Goal: Transaction & Acquisition: Purchase product/service

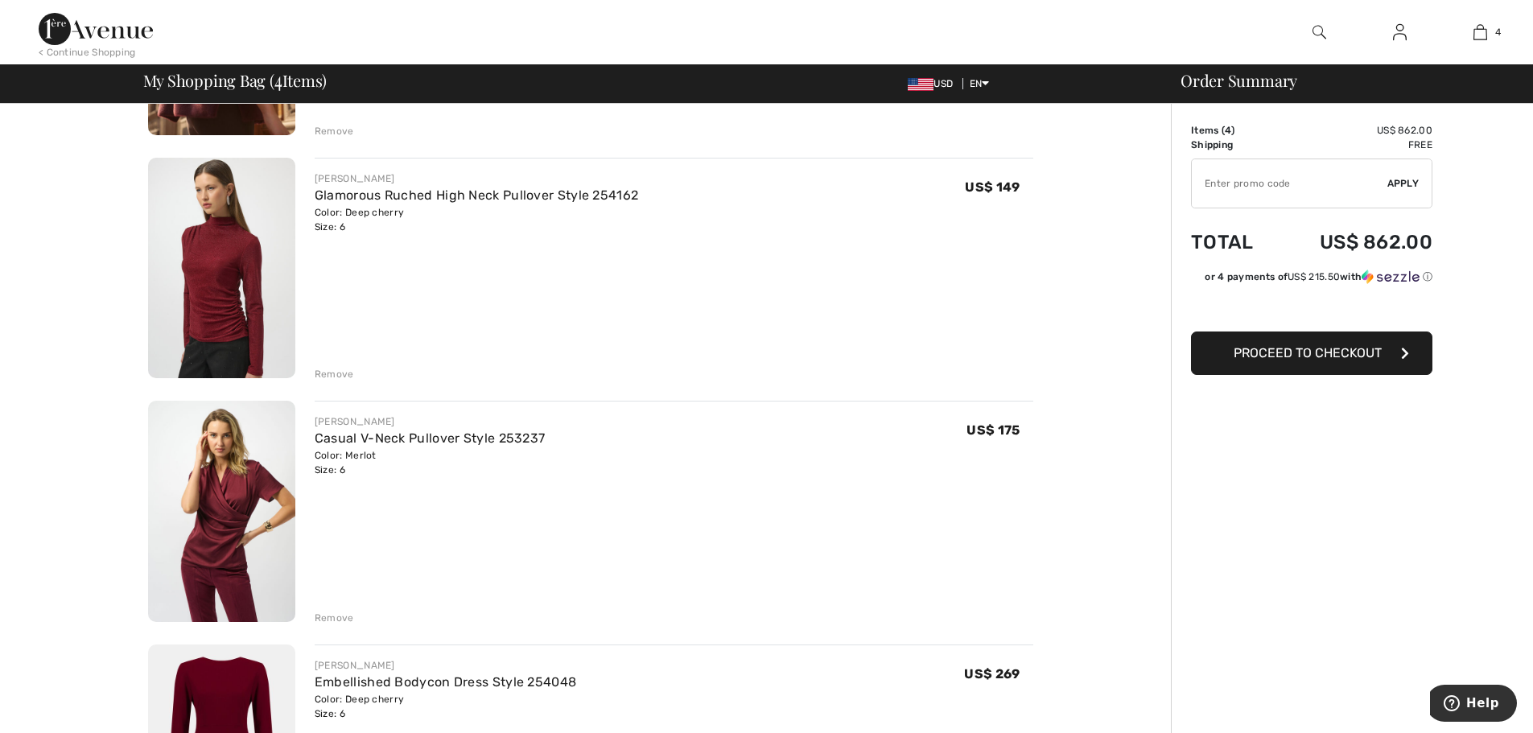
scroll to position [241, 0]
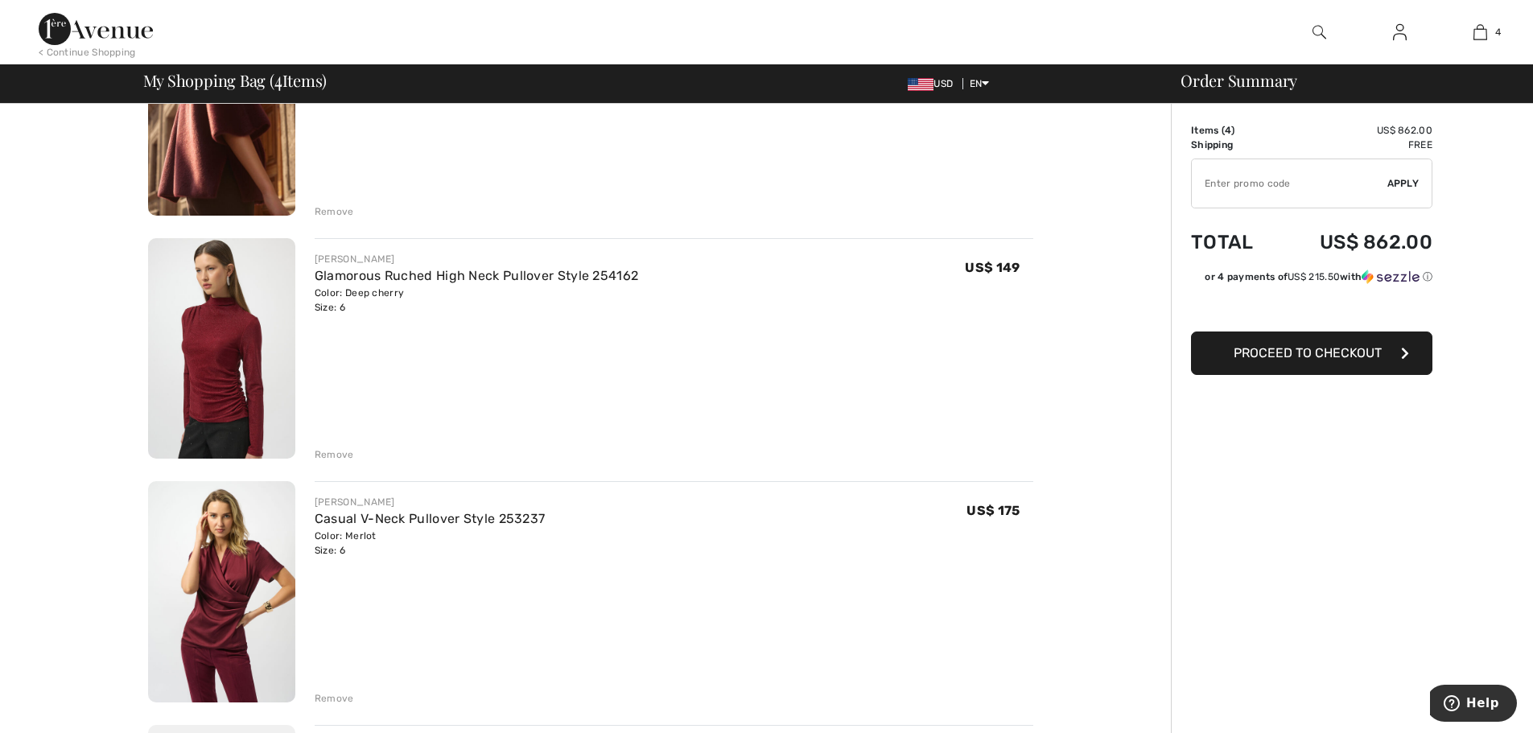
click at [323, 448] on div "Remove" at bounding box center [334, 454] width 39 height 14
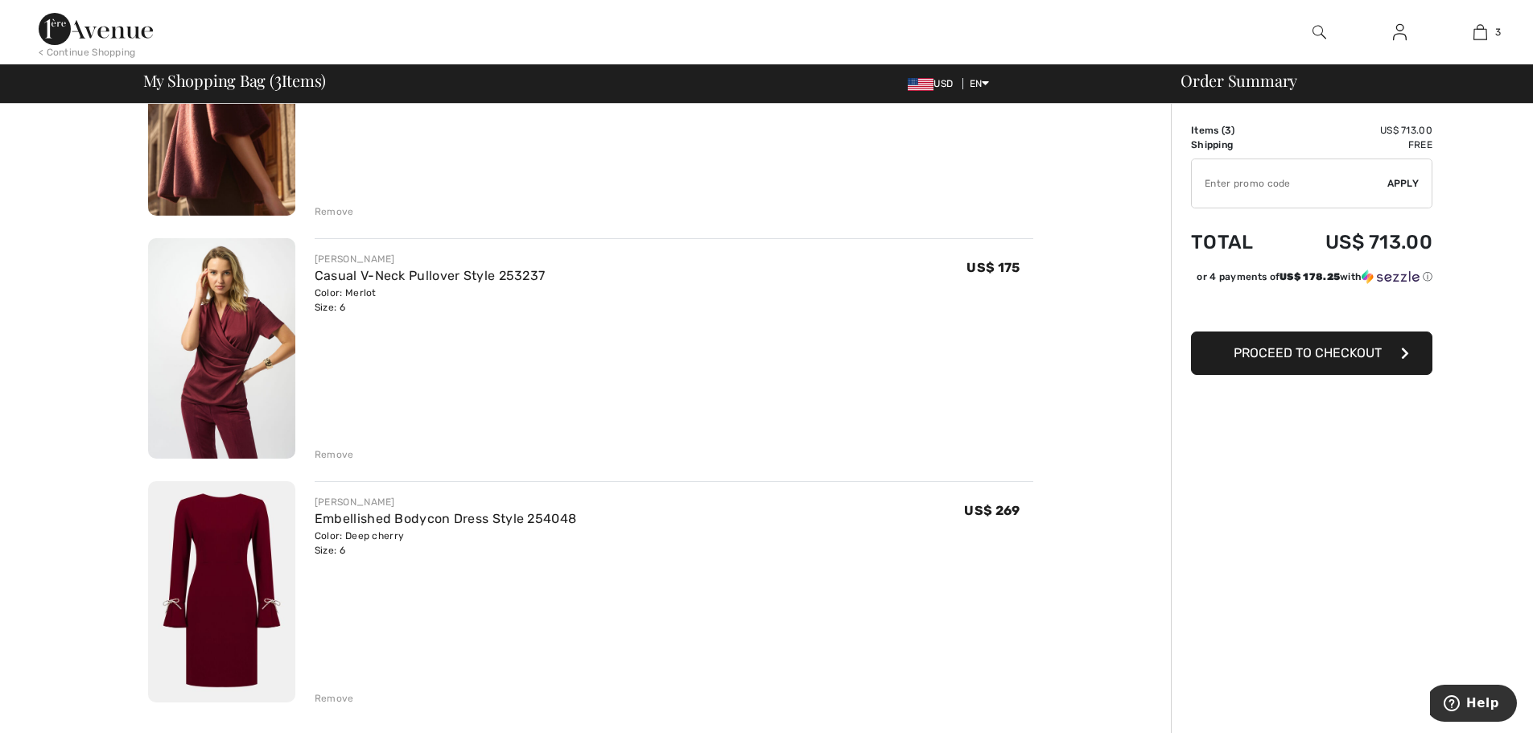
click at [233, 339] on img at bounding box center [221, 348] width 147 height 221
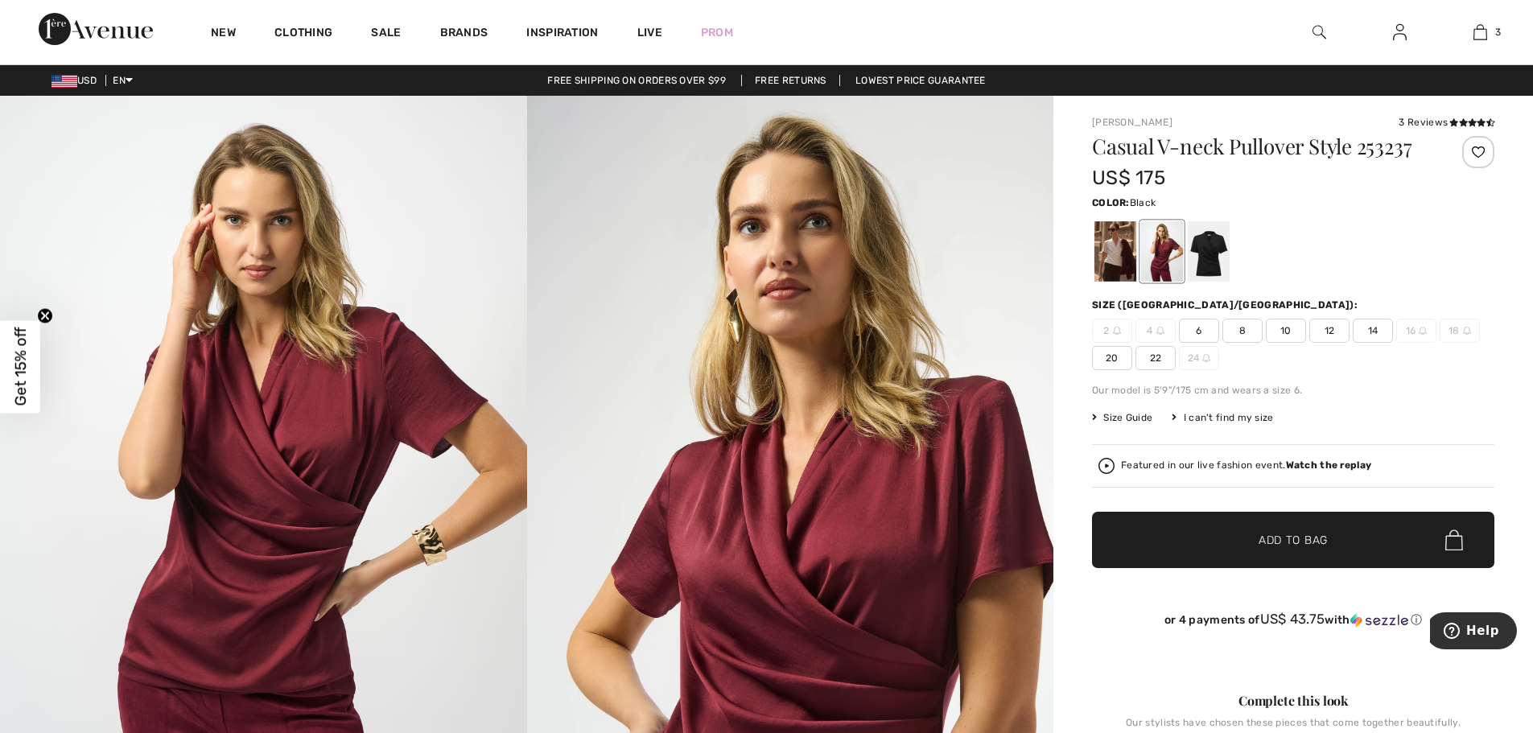
click at [1204, 244] on div at bounding box center [1208, 251] width 42 height 60
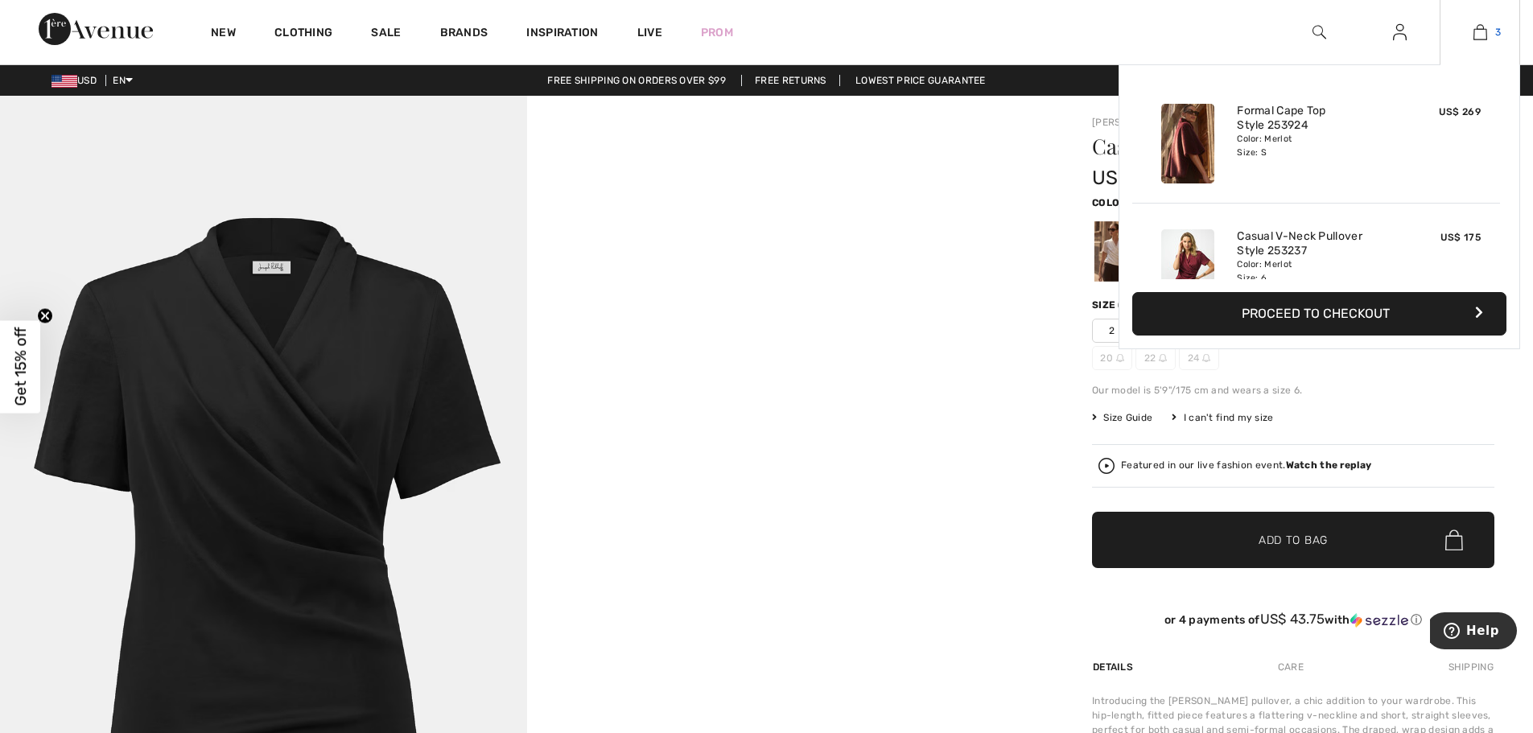
click at [1479, 36] on img at bounding box center [1480, 32] width 14 height 19
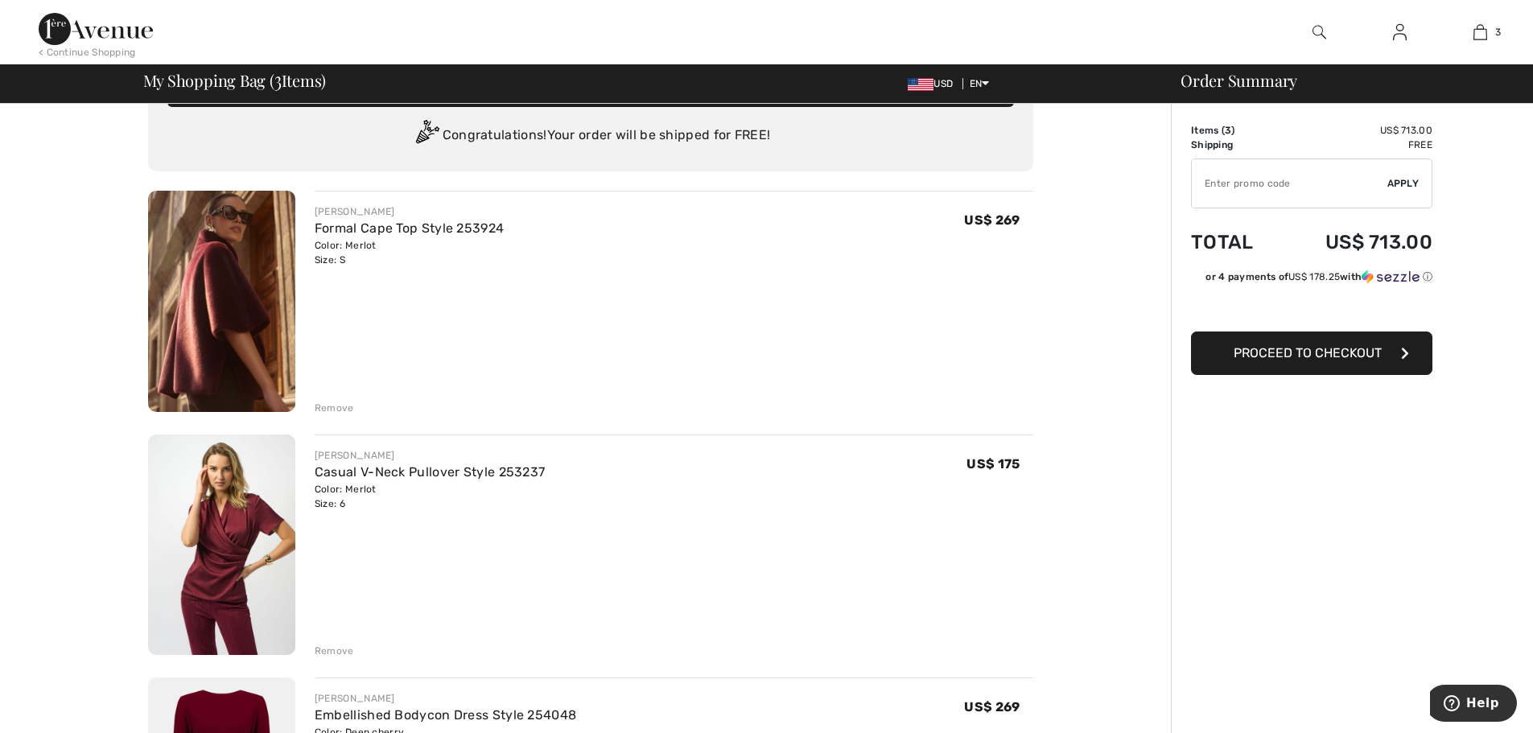
scroll to position [80, 0]
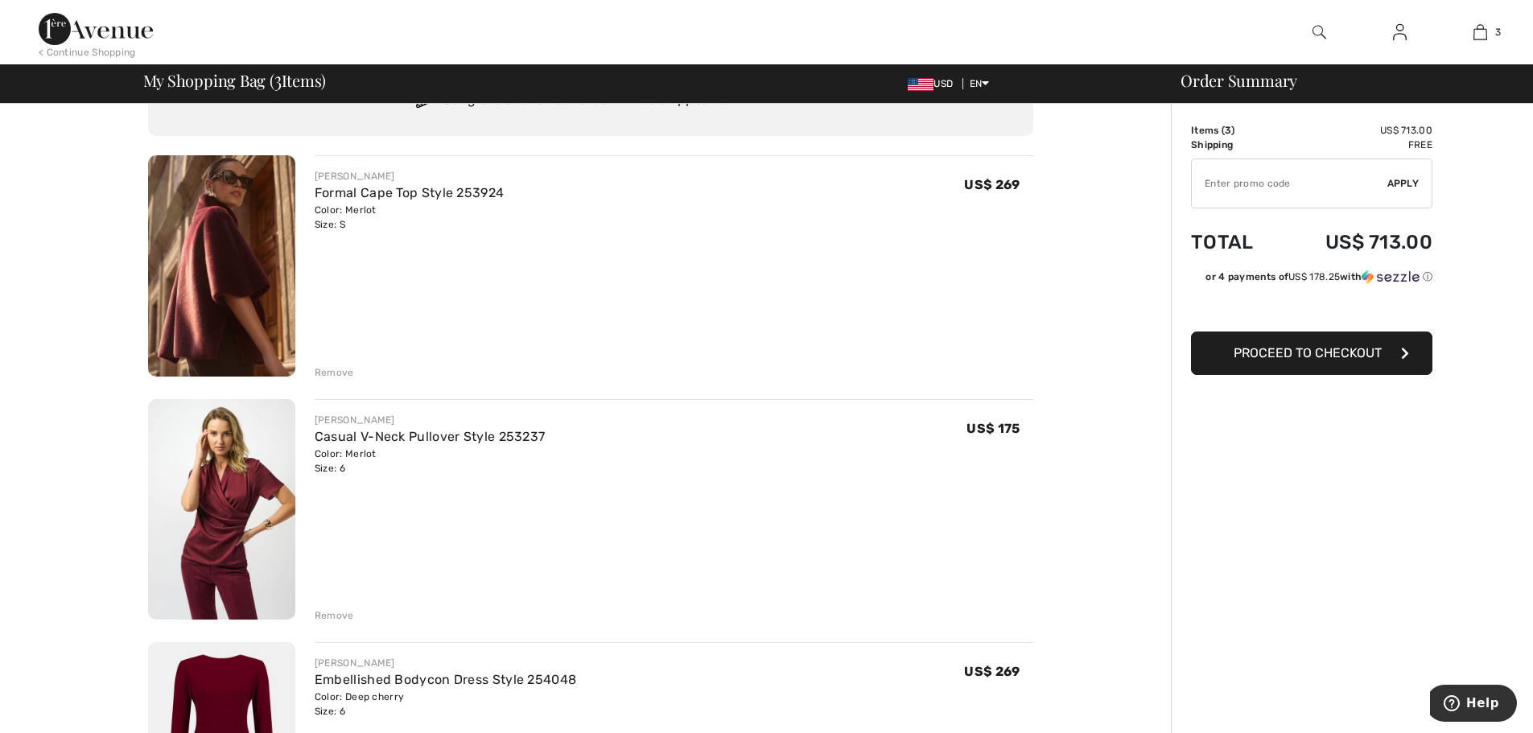
click at [335, 368] on div "Remove" at bounding box center [334, 372] width 39 height 14
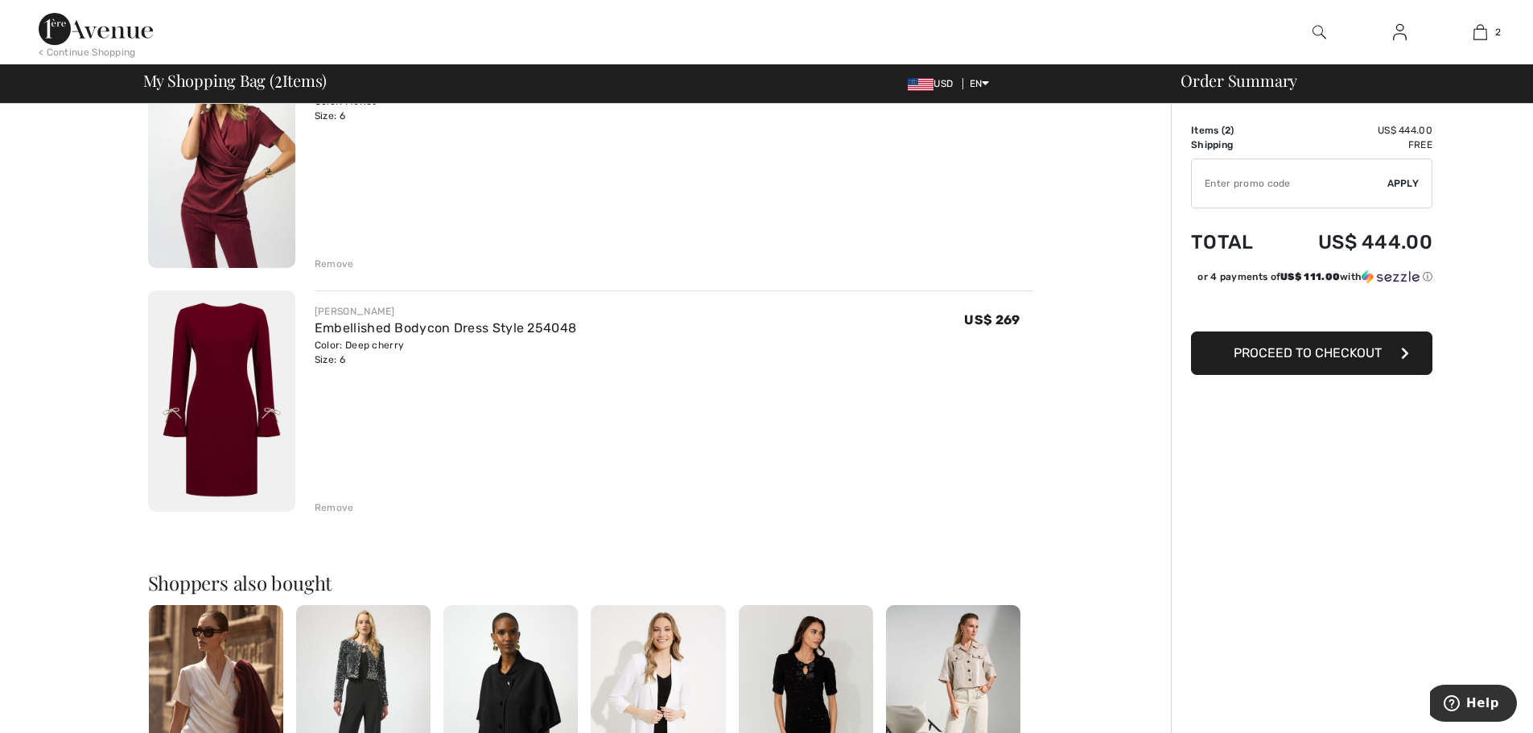
scroll to position [161, 0]
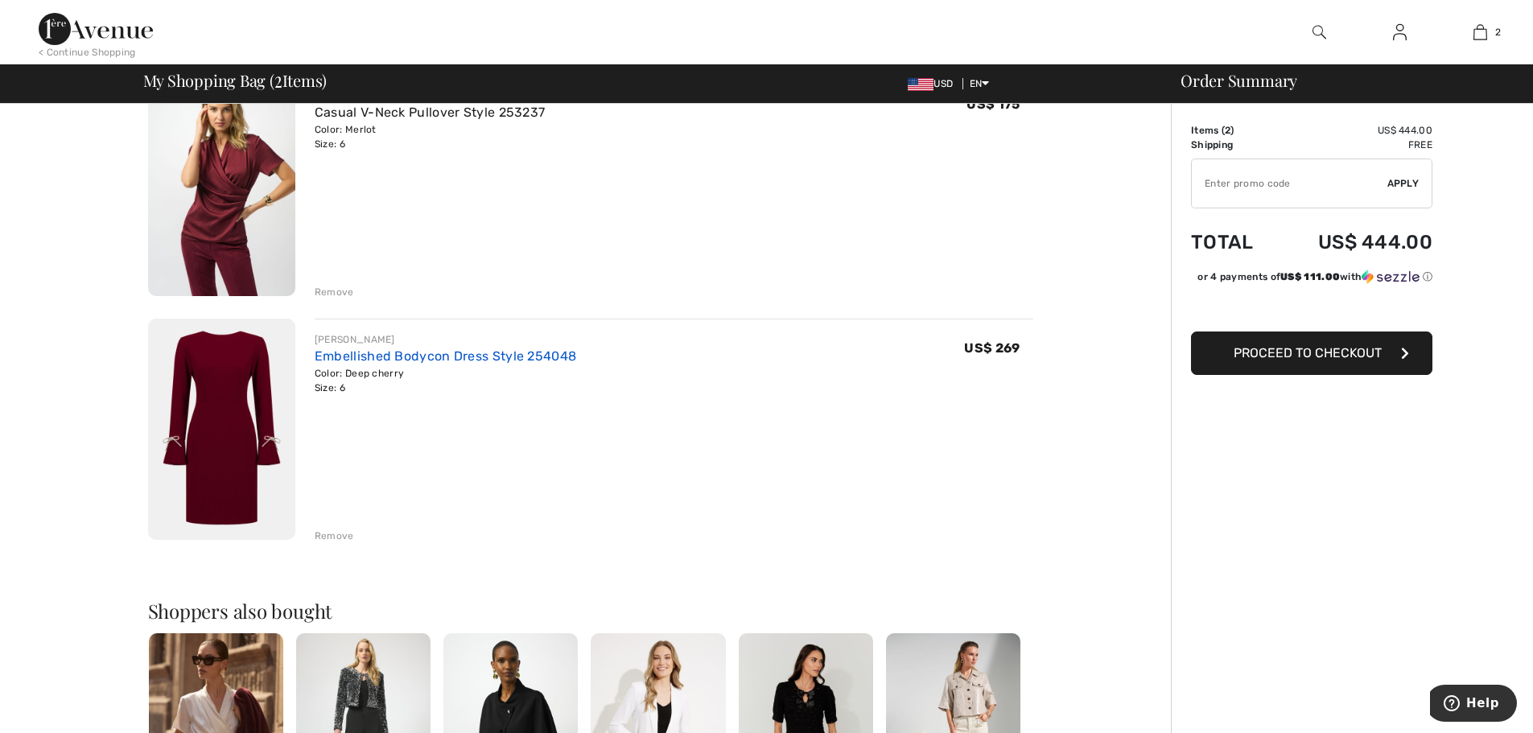
click at [397, 350] on link "Embellished Bodycon Dress Style 254048" at bounding box center [445, 355] width 261 height 15
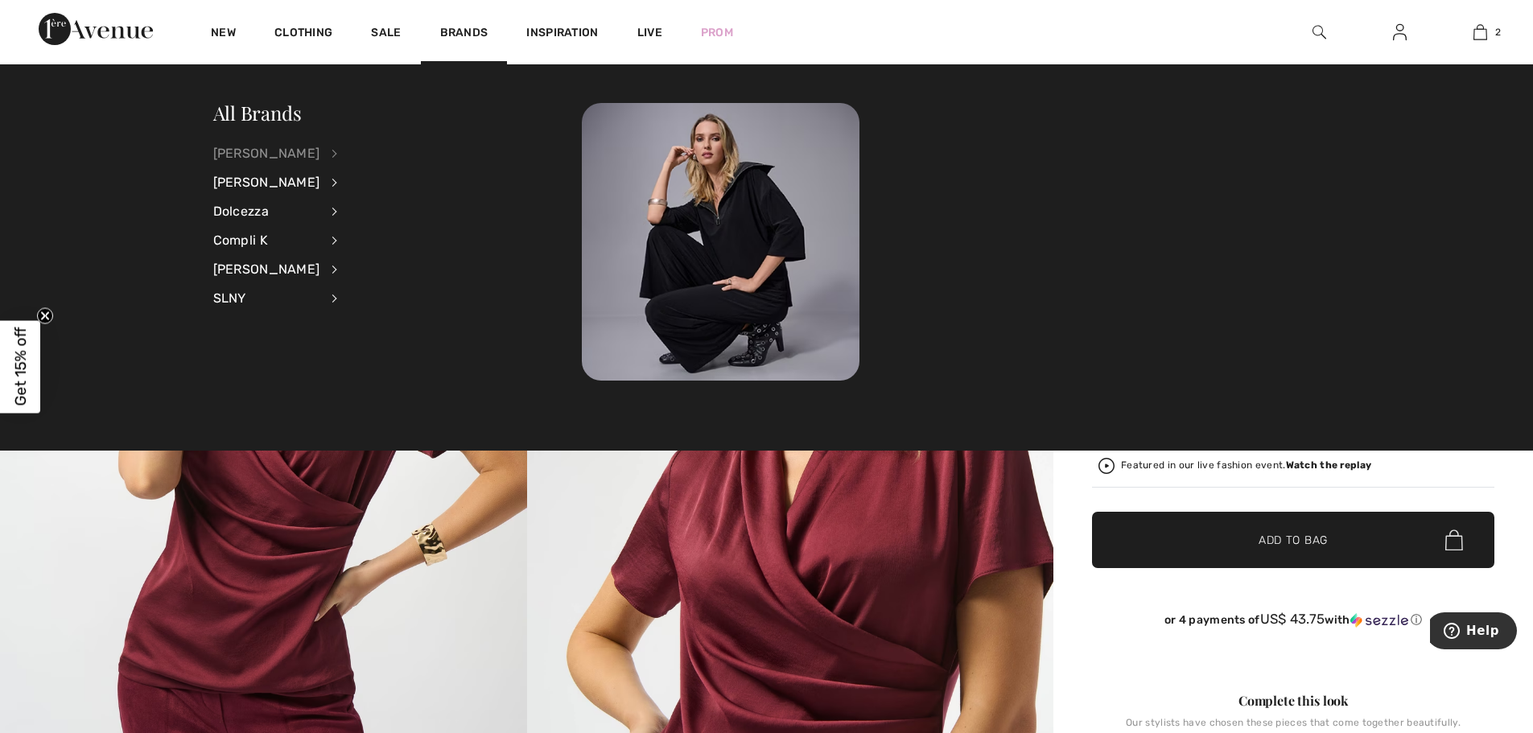
click at [319, 151] on div "[PERSON_NAME]" at bounding box center [266, 153] width 107 height 29
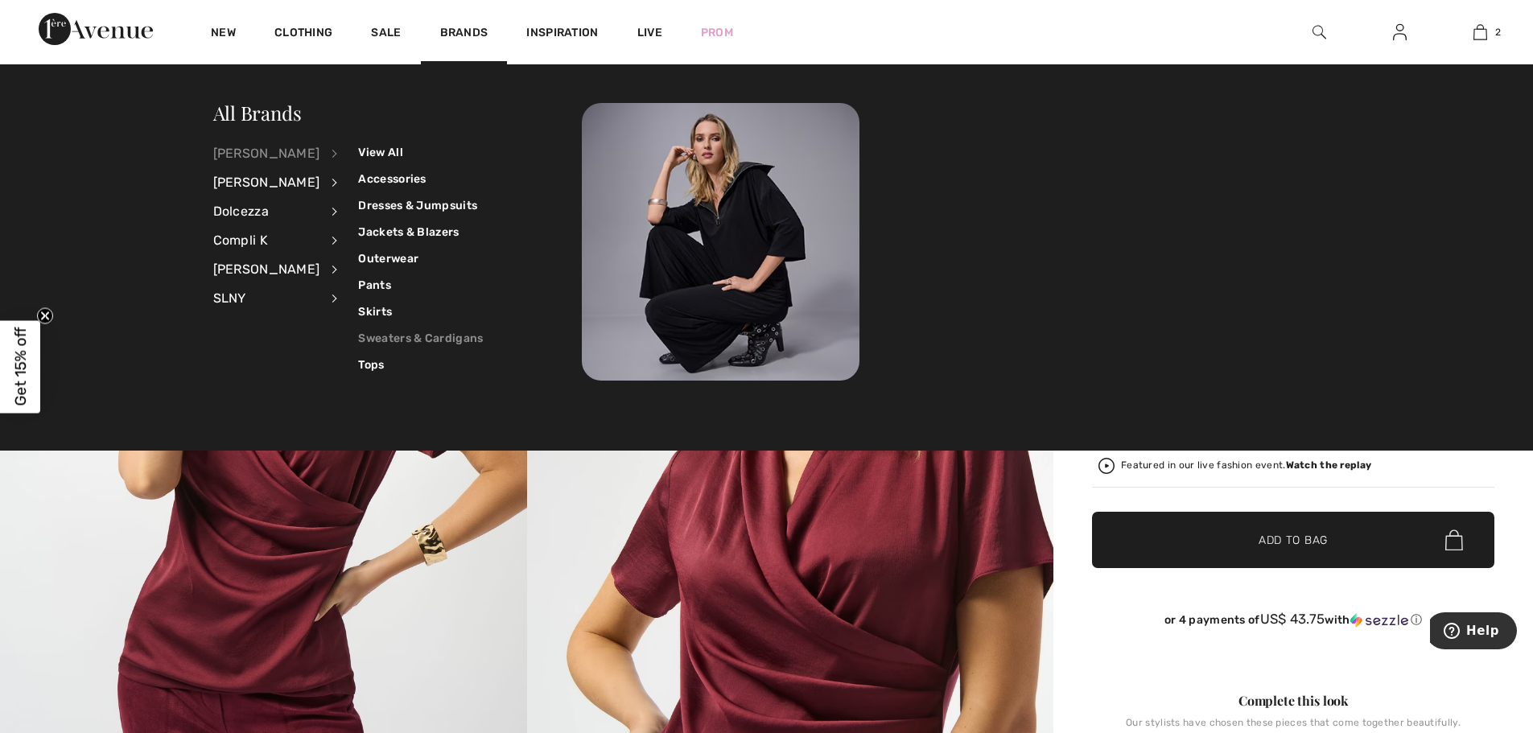
click at [378, 331] on link "Sweaters & Cardigans" at bounding box center [420, 338] width 125 height 27
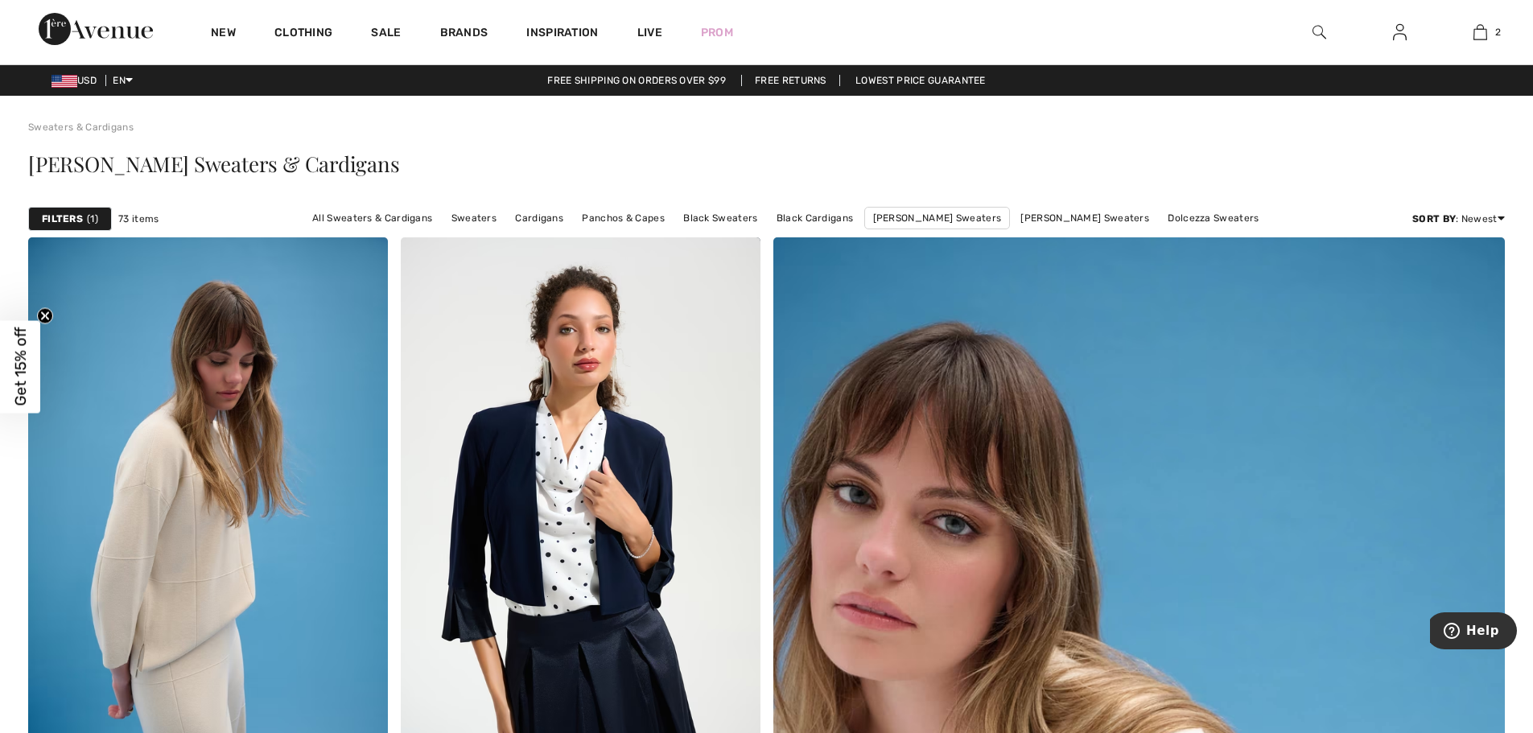
click at [65, 224] on strong "Filters" at bounding box center [62, 219] width 41 height 14
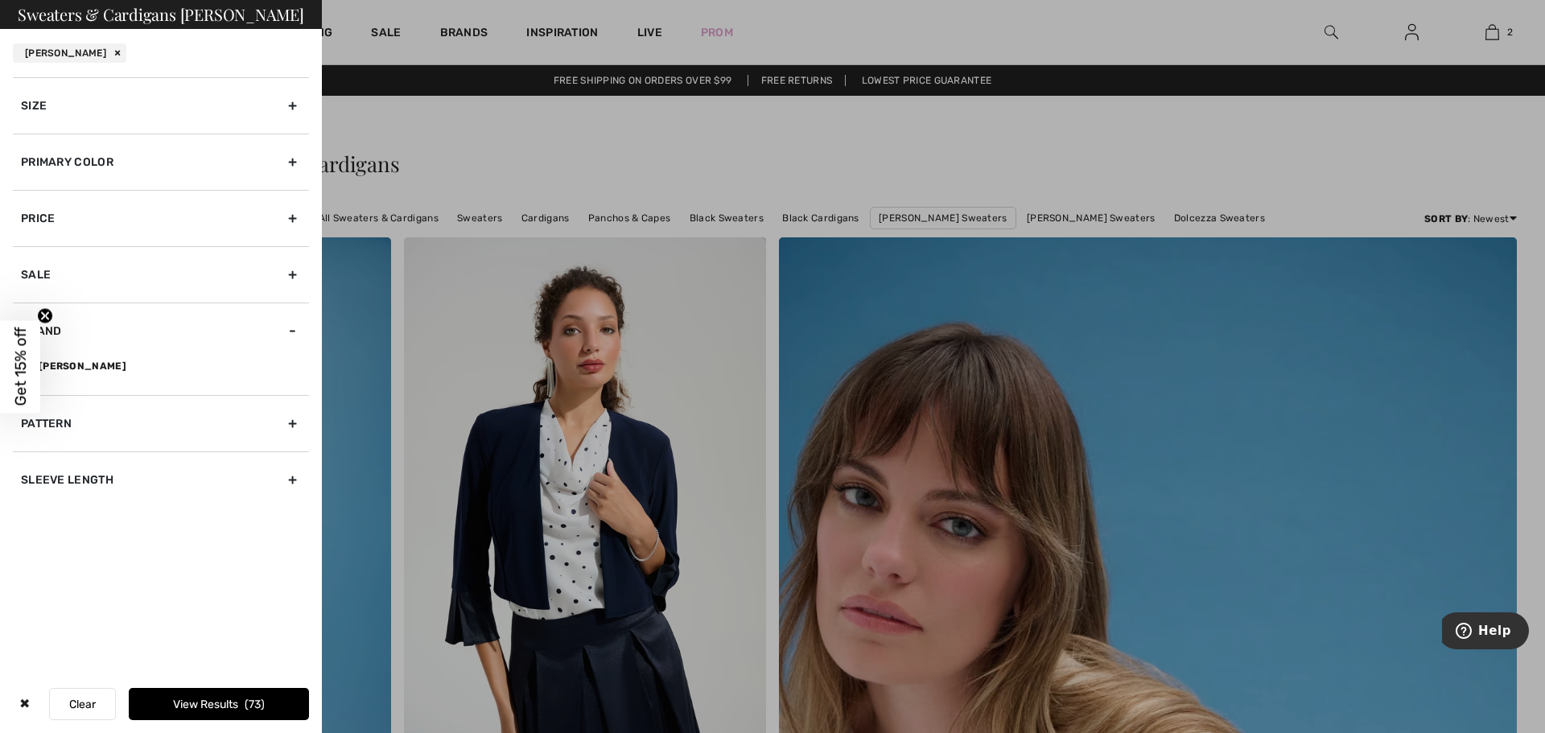
click at [292, 158] on div "Primary Color" at bounding box center [161, 162] width 296 height 56
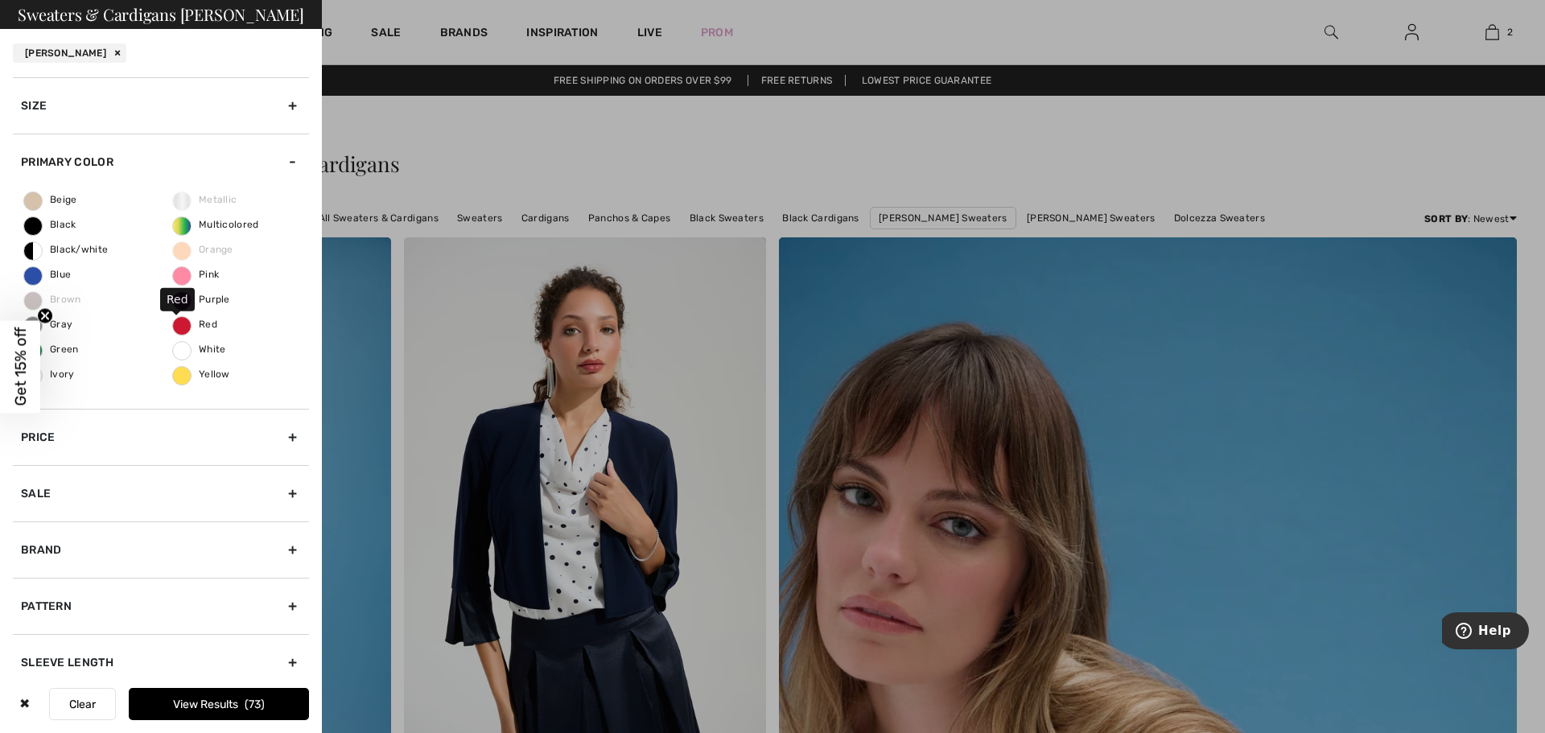
click at [182, 326] on span "Red" at bounding box center [195, 324] width 44 height 11
click at [0, 0] on input "Red" at bounding box center [0, 0] width 0 height 0
click at [178, 300] on span "Purple" at bounding box center [201, 299] width 57 height 11
click at [0, 0] on input "Purple" at bounding box center [0, 0] width 0 height 0
click at [241, 696] on button "View Results 11" at bounding box center [219, 704] width 180 height 32
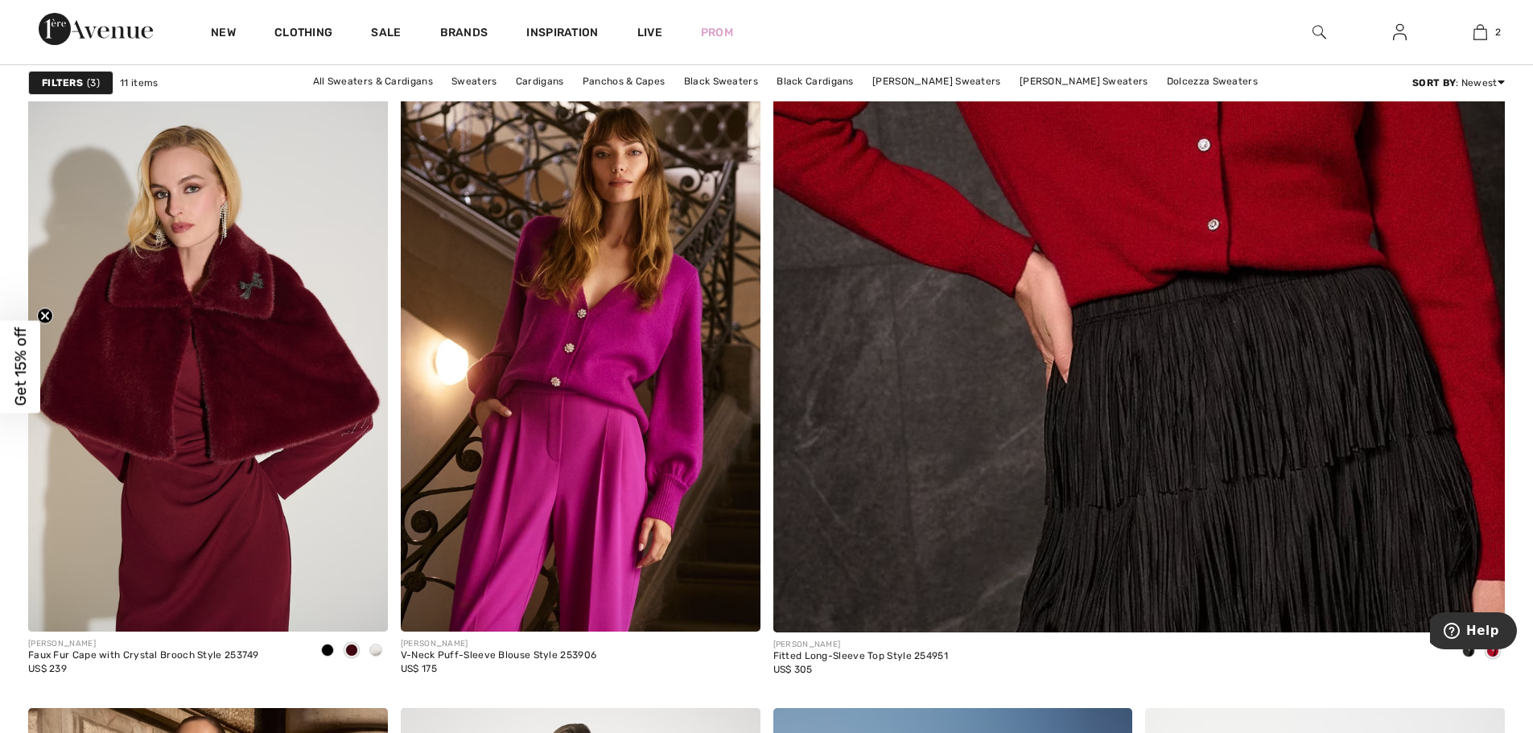
scroll to position [804, 0]
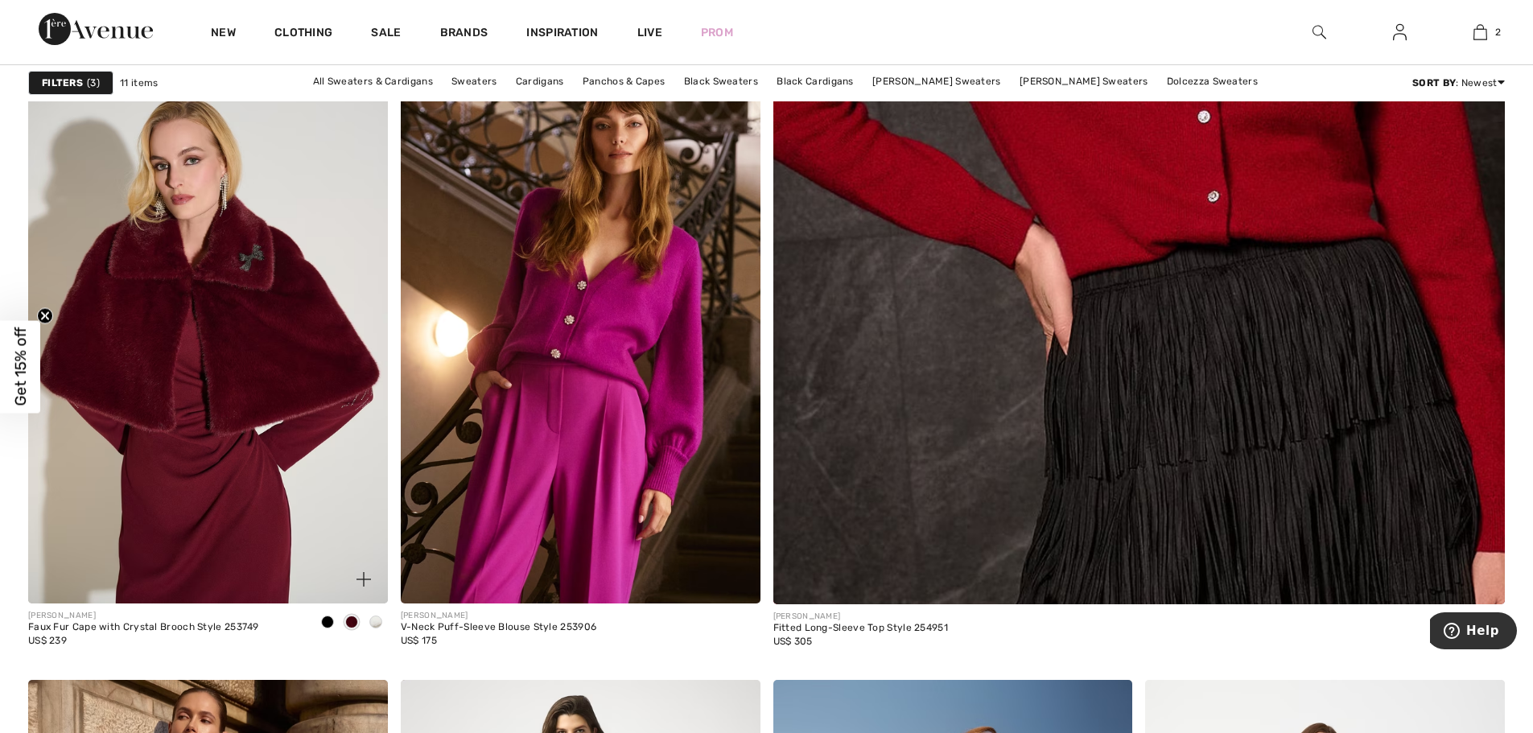
click at [376, 619] on span at bounding box center [375, 621] width 13 height 13
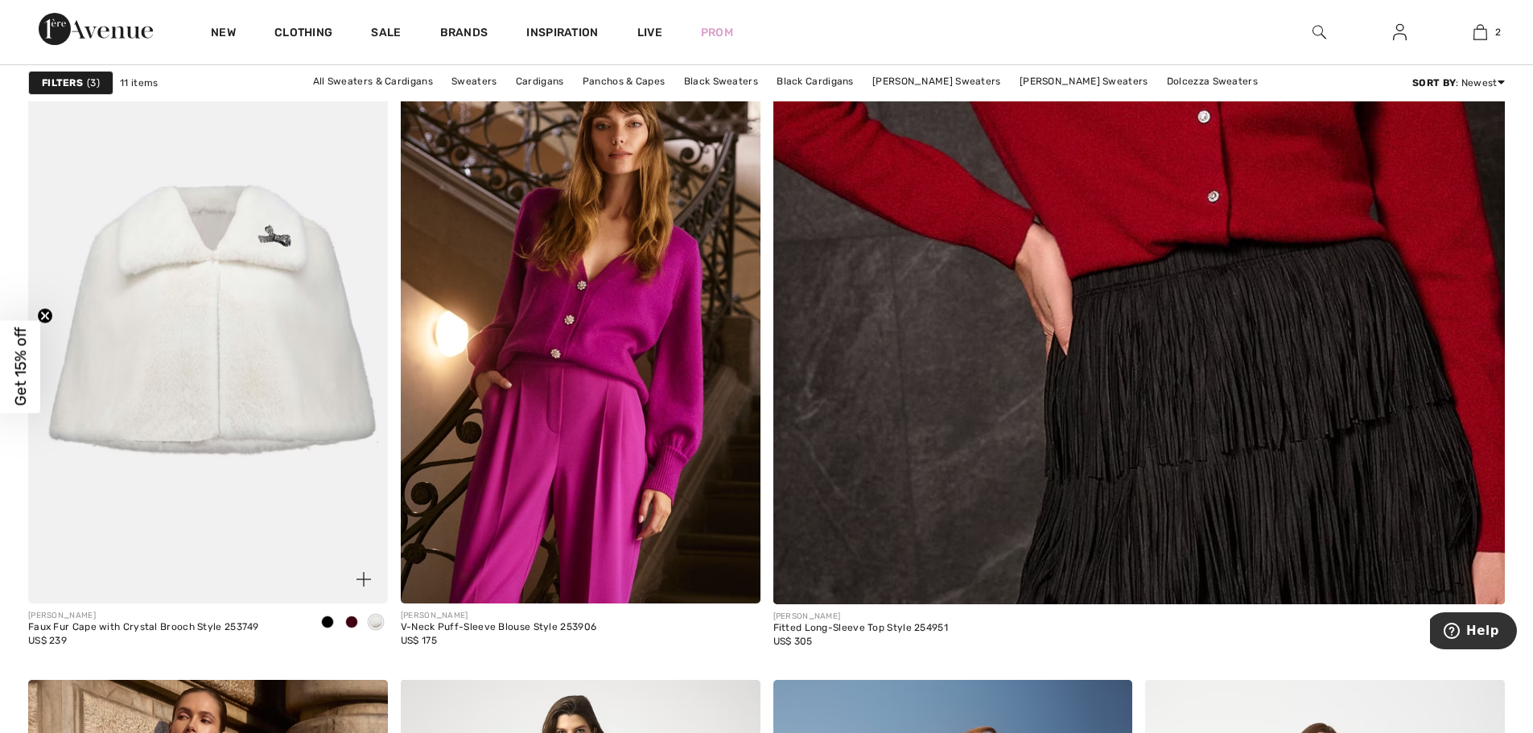
click at [351, 619] on span at bounding box center [351, 621] width 13 height 13
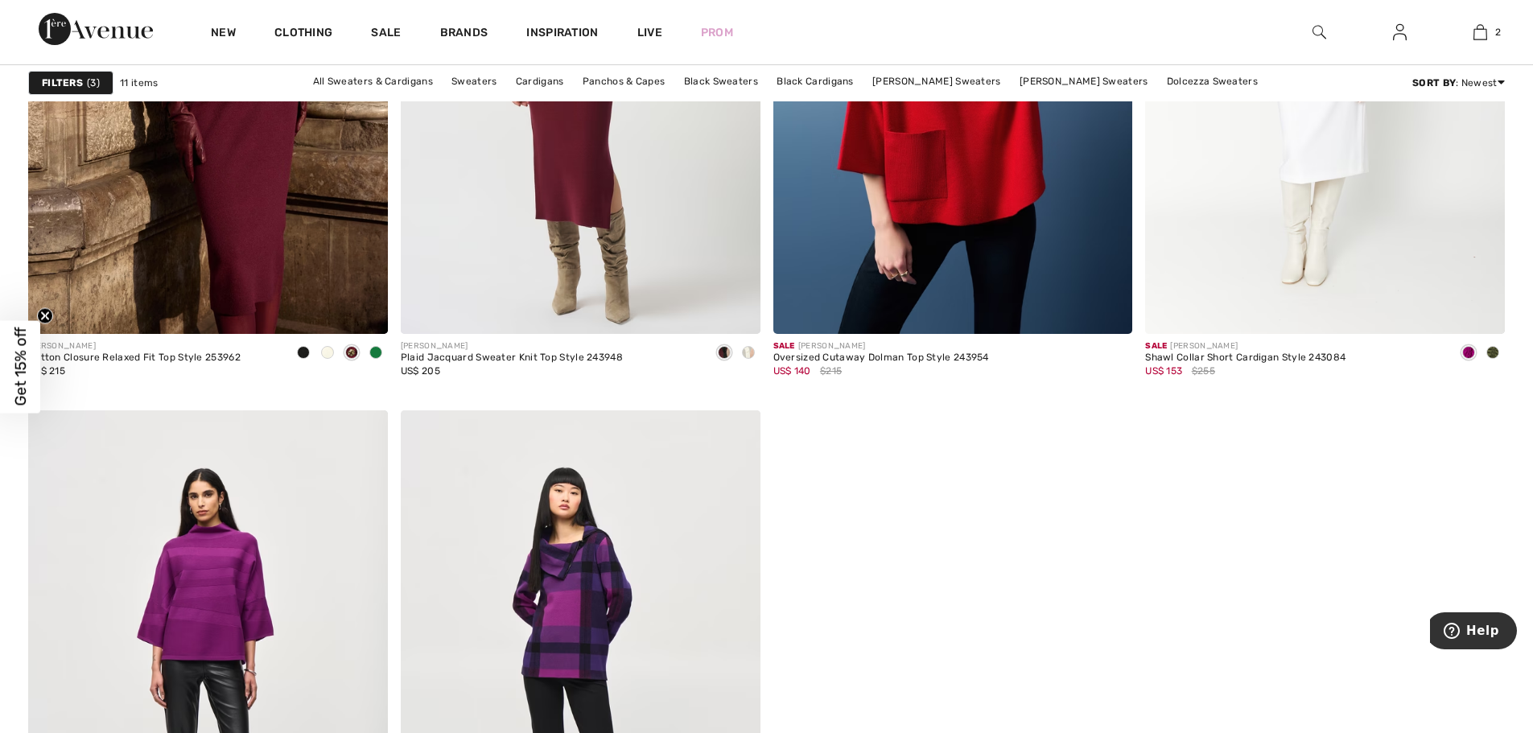
scroll to position [1287, 0]
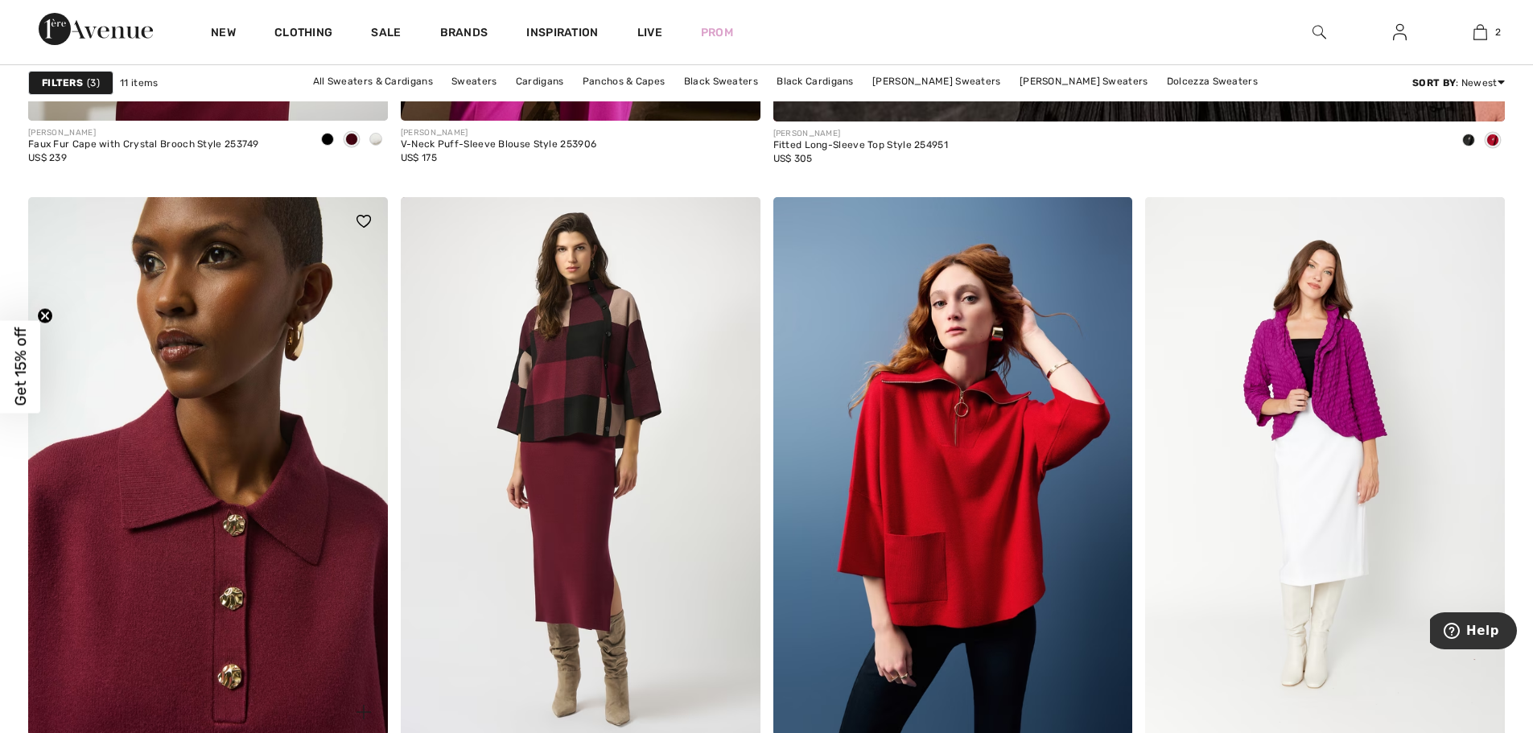
click at [249, 442] on img at bounding box center [208, 466] width 360 height 539
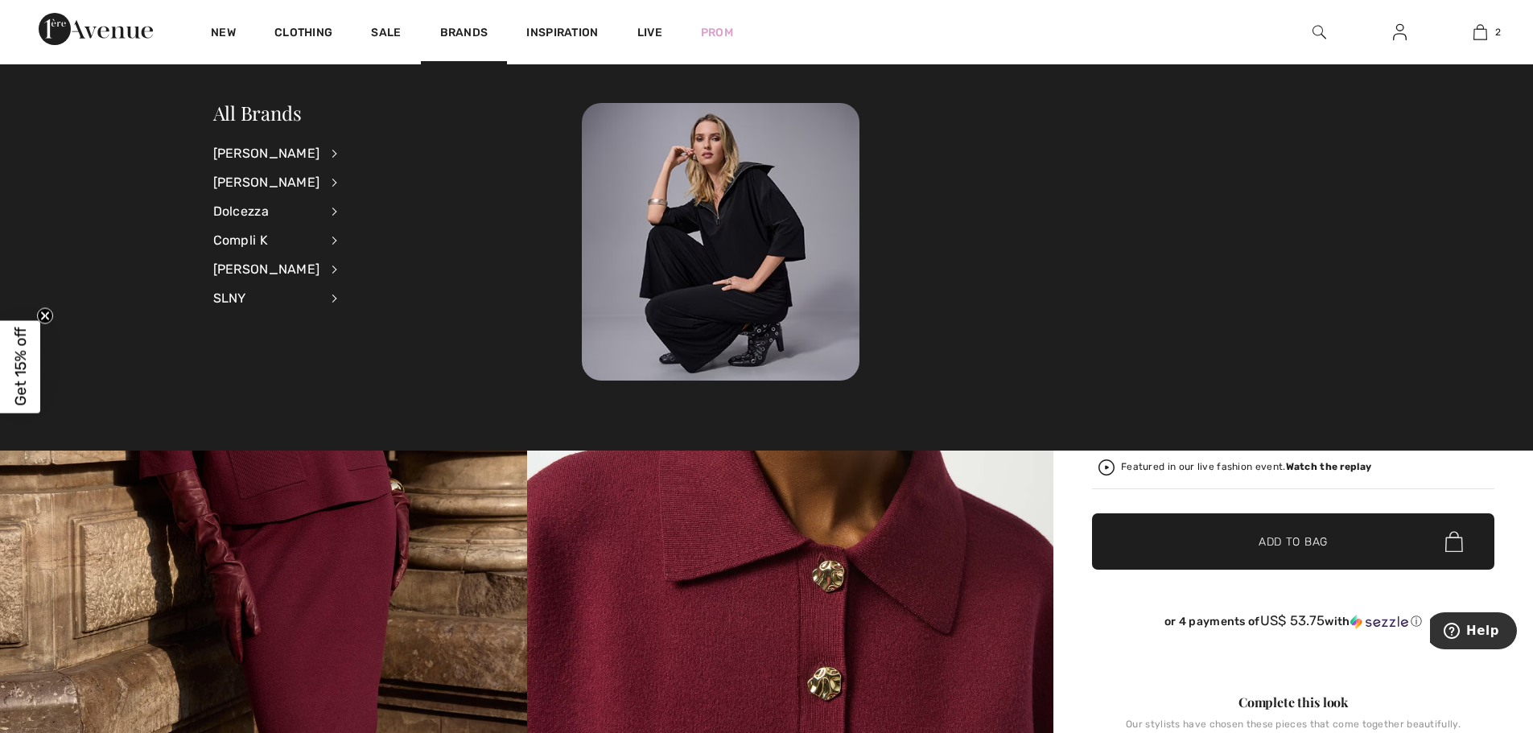
click at [315, 152] on li "Joseph Ribkoff View All Accessories Dresses & Jumpsuits Jackets & Blazers Outer…" at bounding box center [286, 153] width 146 height 29
click at [320, 152] on div "[PERSON_NAME]" at bounding box center [266, 153] width 107 height 29
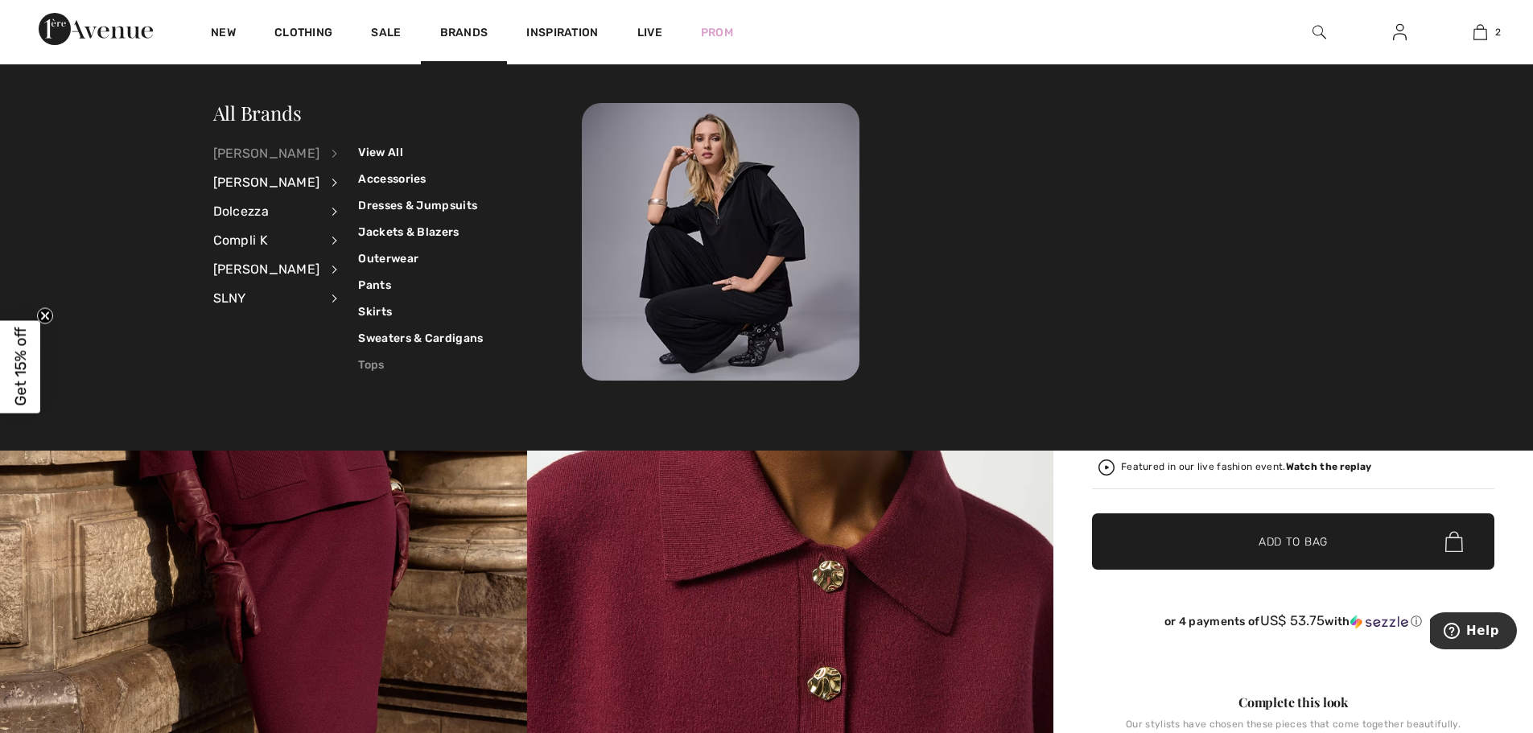
click at [358, 358] on link "Tops" at bounding box center [420, 365] width 125 height 27
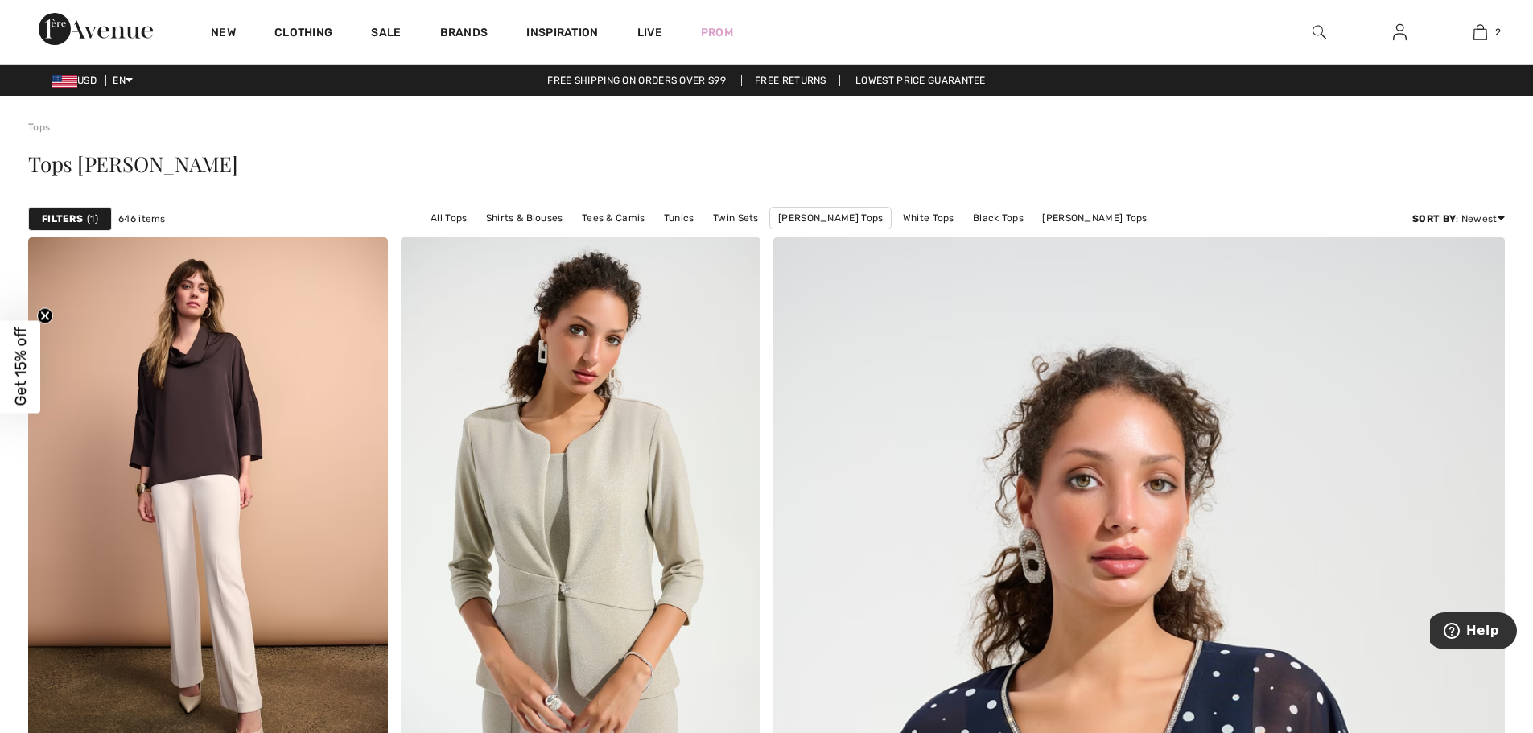
click at [96, 214] on span "1" at bounding box center [92, 219] width 11 height 14
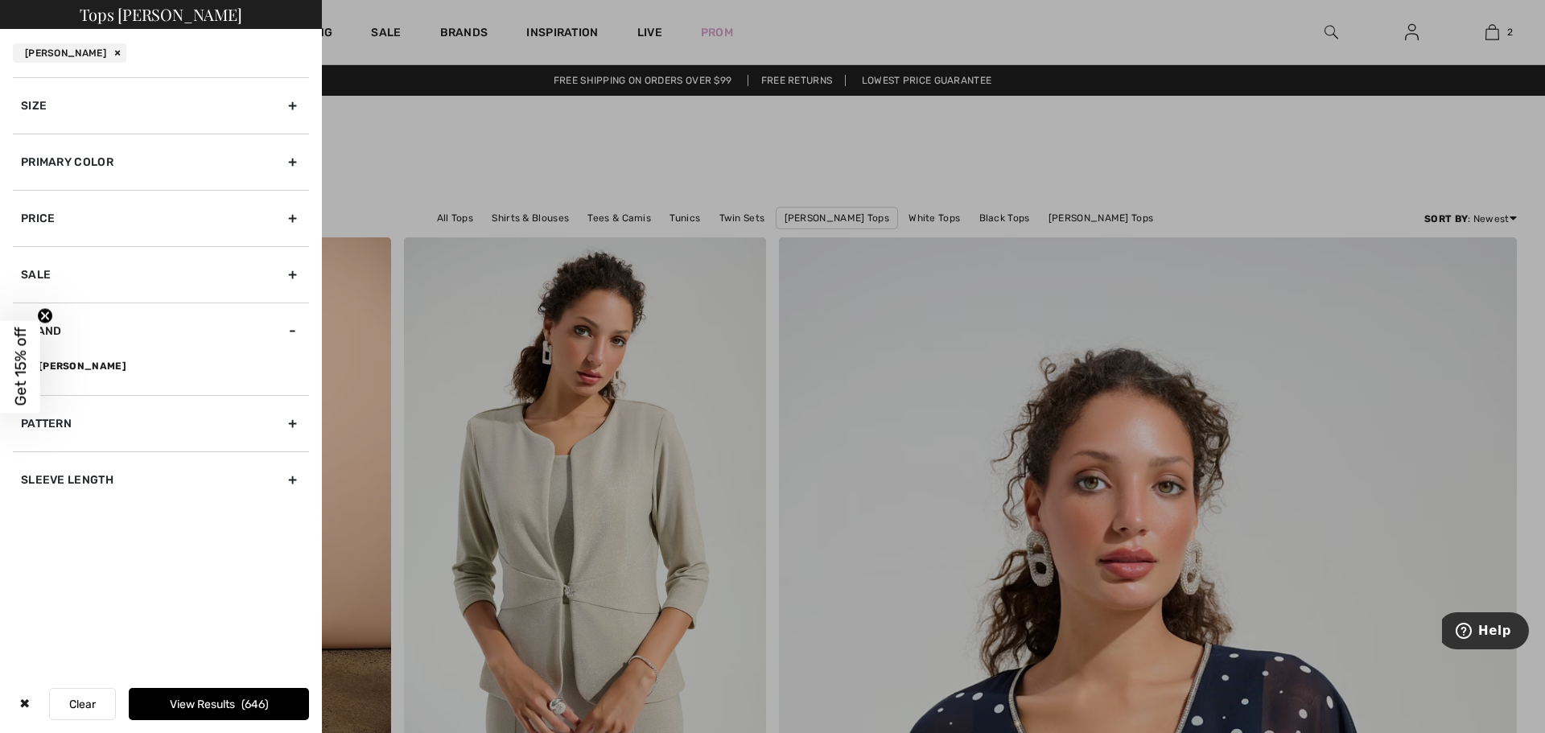
click at [286, 156] on div "Primary Color" at bounding box center [161, 162] width 296 height 56
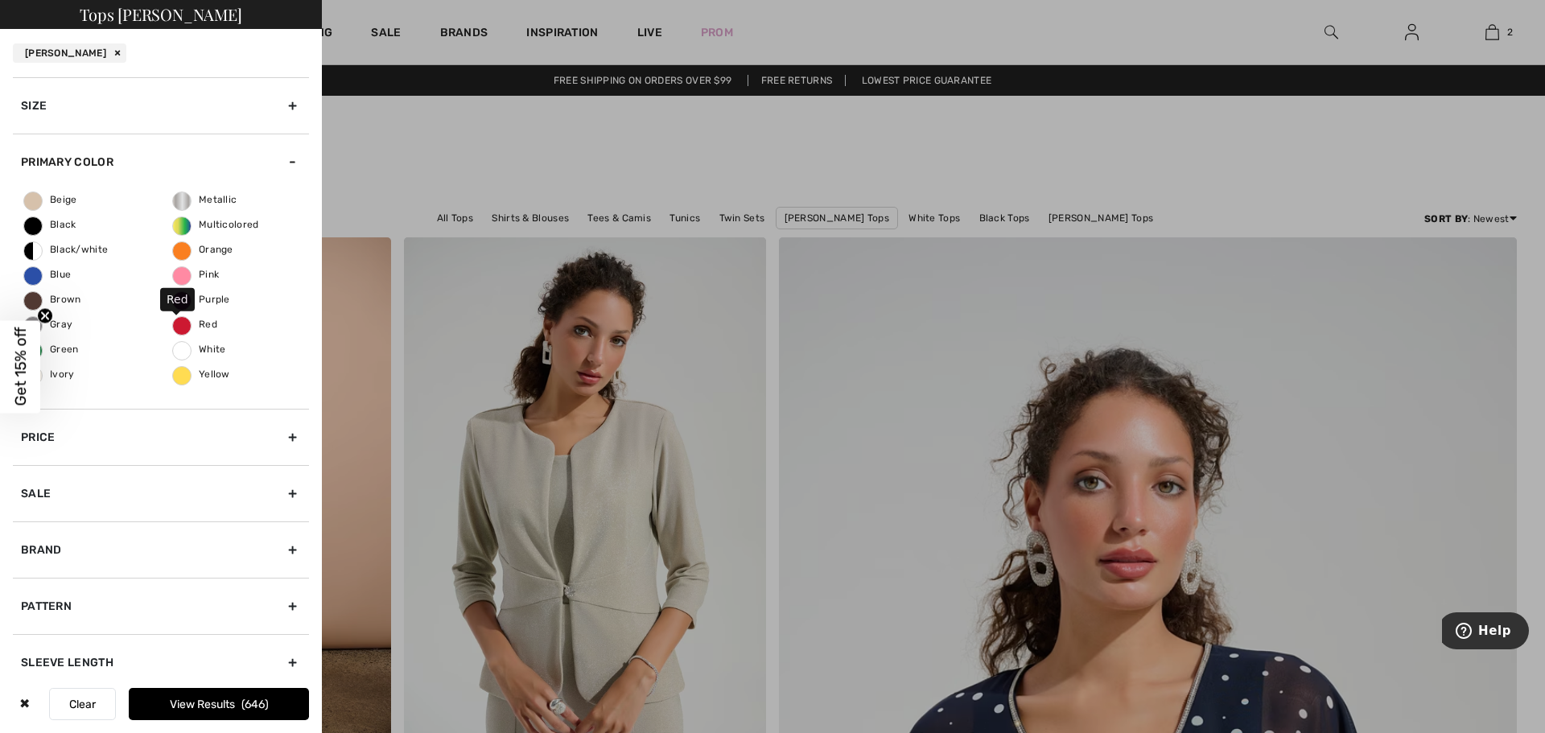
click at [175, 322] on span "Red" at bounding box center [195, 324] width 44 height 11
click at [0, 0] on input "Red" at bounding box center [0, 0] width 0 height 0
click at [175, 298] on span "Purple" at bounding box center [201, 299] width 57 height 11
click at [0, 0] on input "Purple" at bounding box center [0, 0] width 0 height 0
click at [204, 708] on button "View Results 73" at bounding box center [219, 704] width 180 height 32
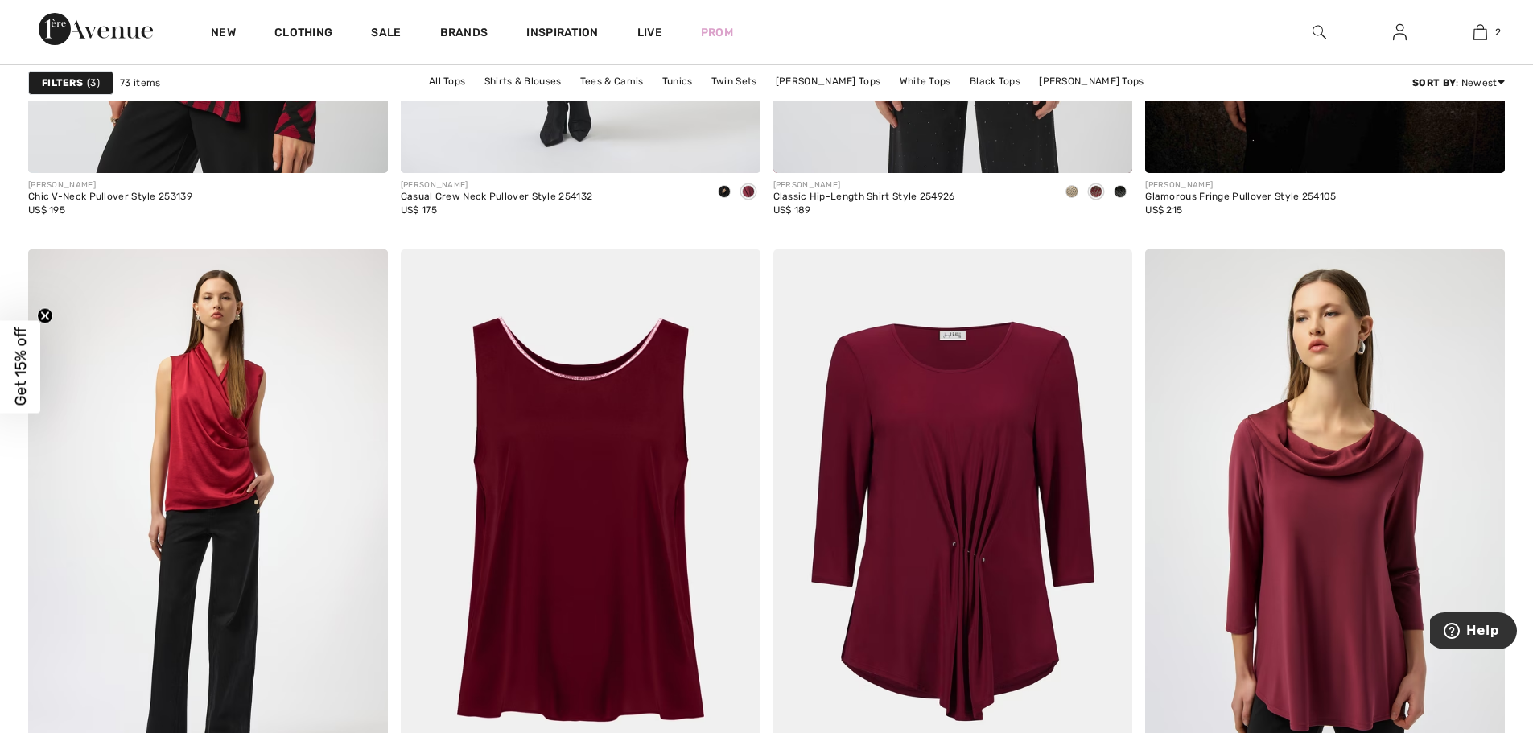
scroll to position [2011, 0]
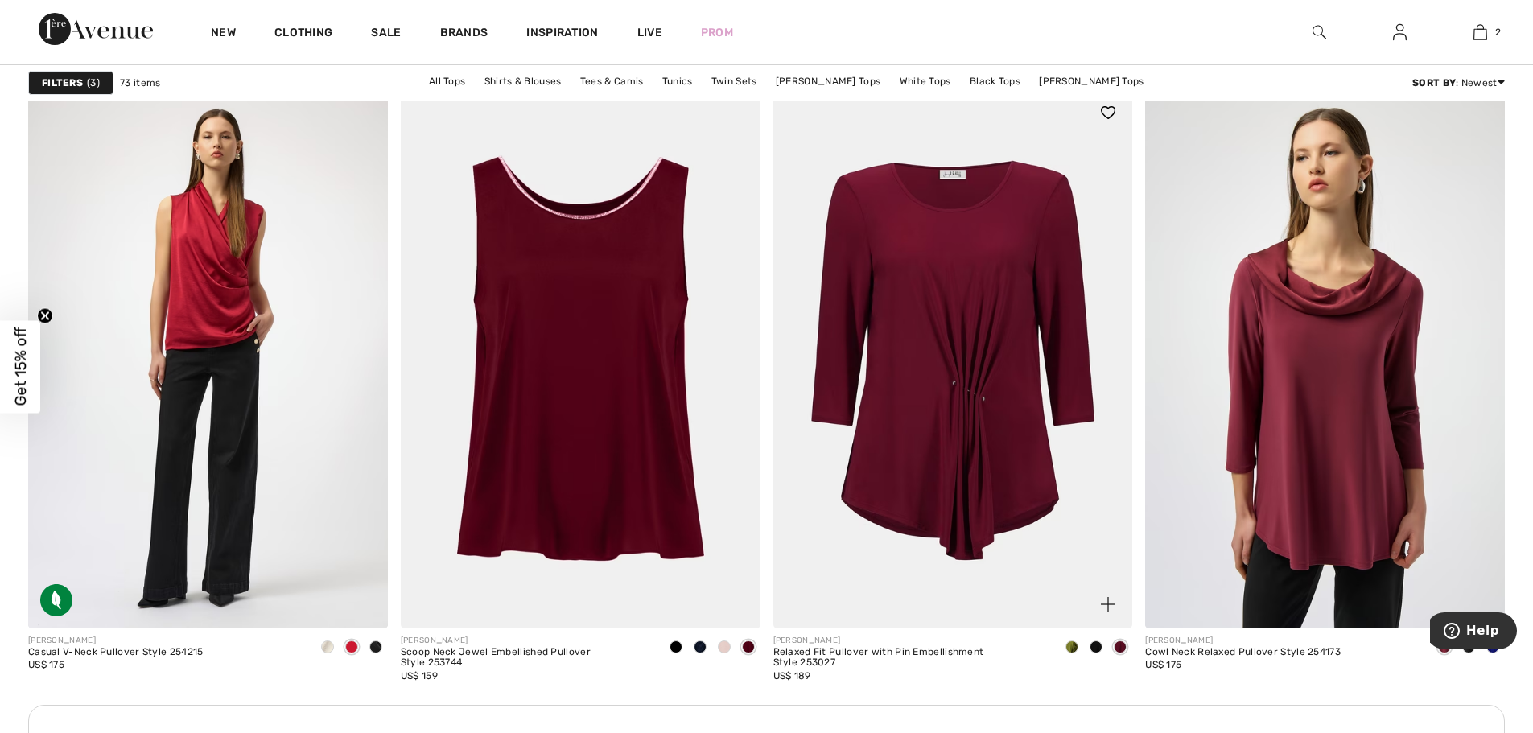
click at [928, 420] on img at bounding box center [953, 357] width 360 height 539
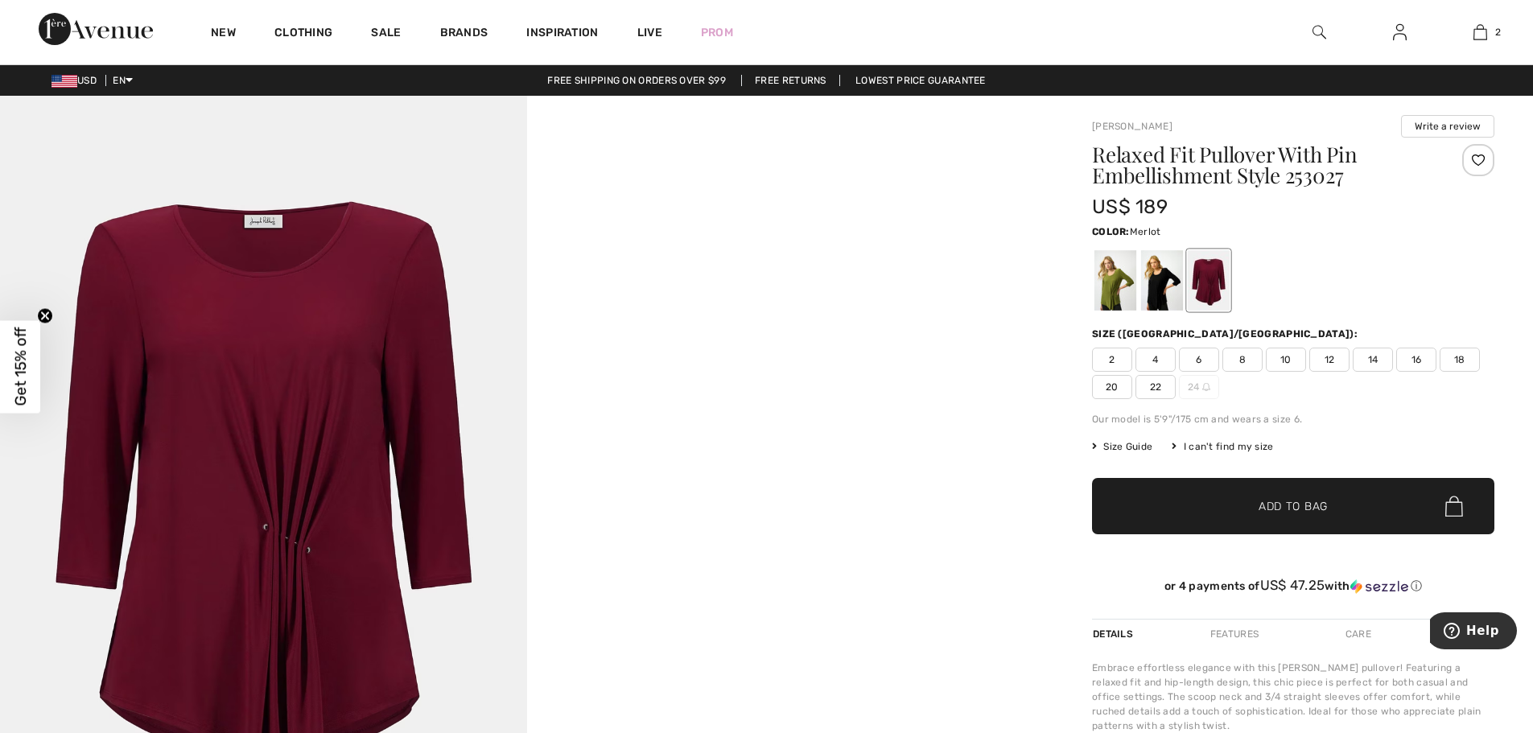
click at [1146, 356] on span "4" at bounding box center [1155, 360] width 40 height 24
click at [1298, 512] on span "Add to Bag" at bounding box center [1292, 506] width 69 height 17
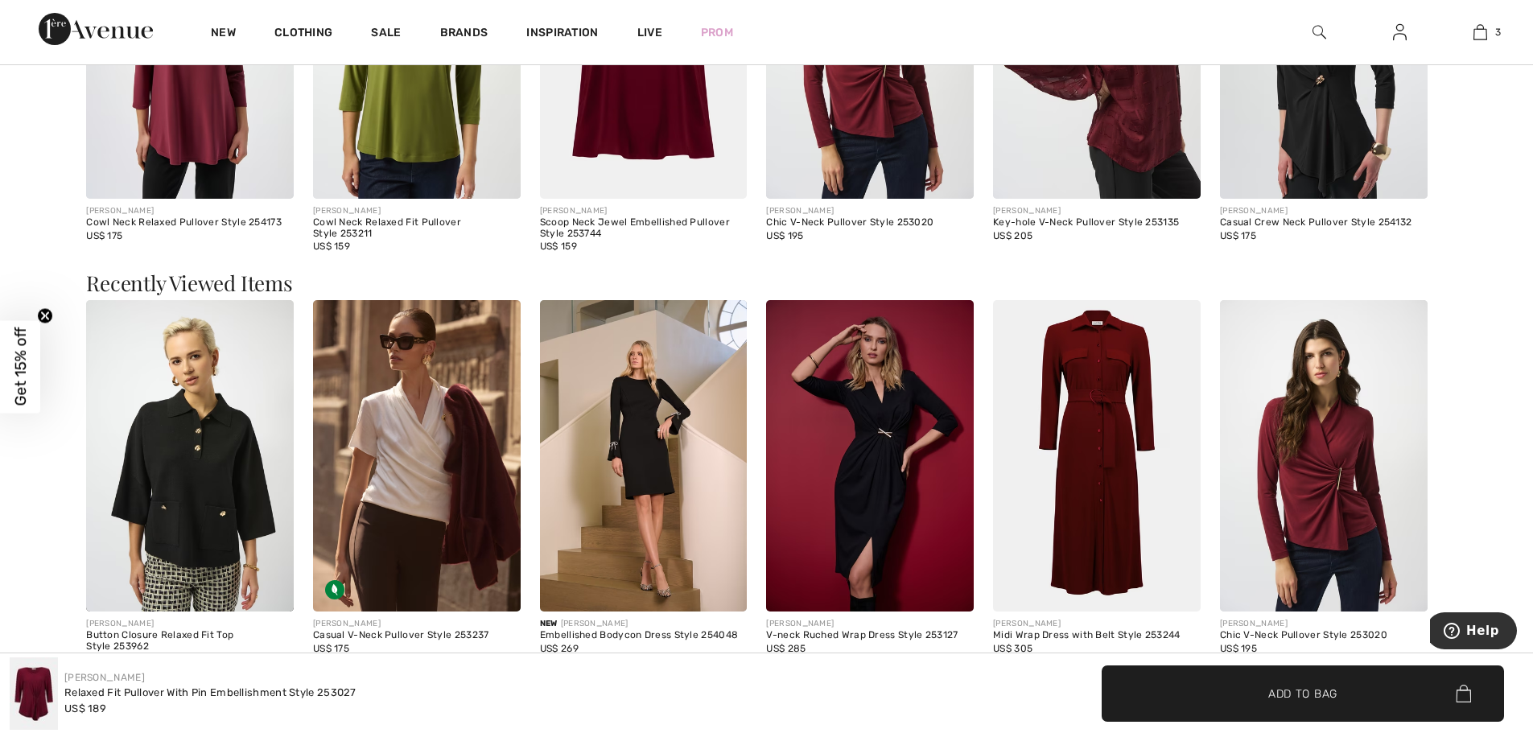
scroll to position [1609, 0]
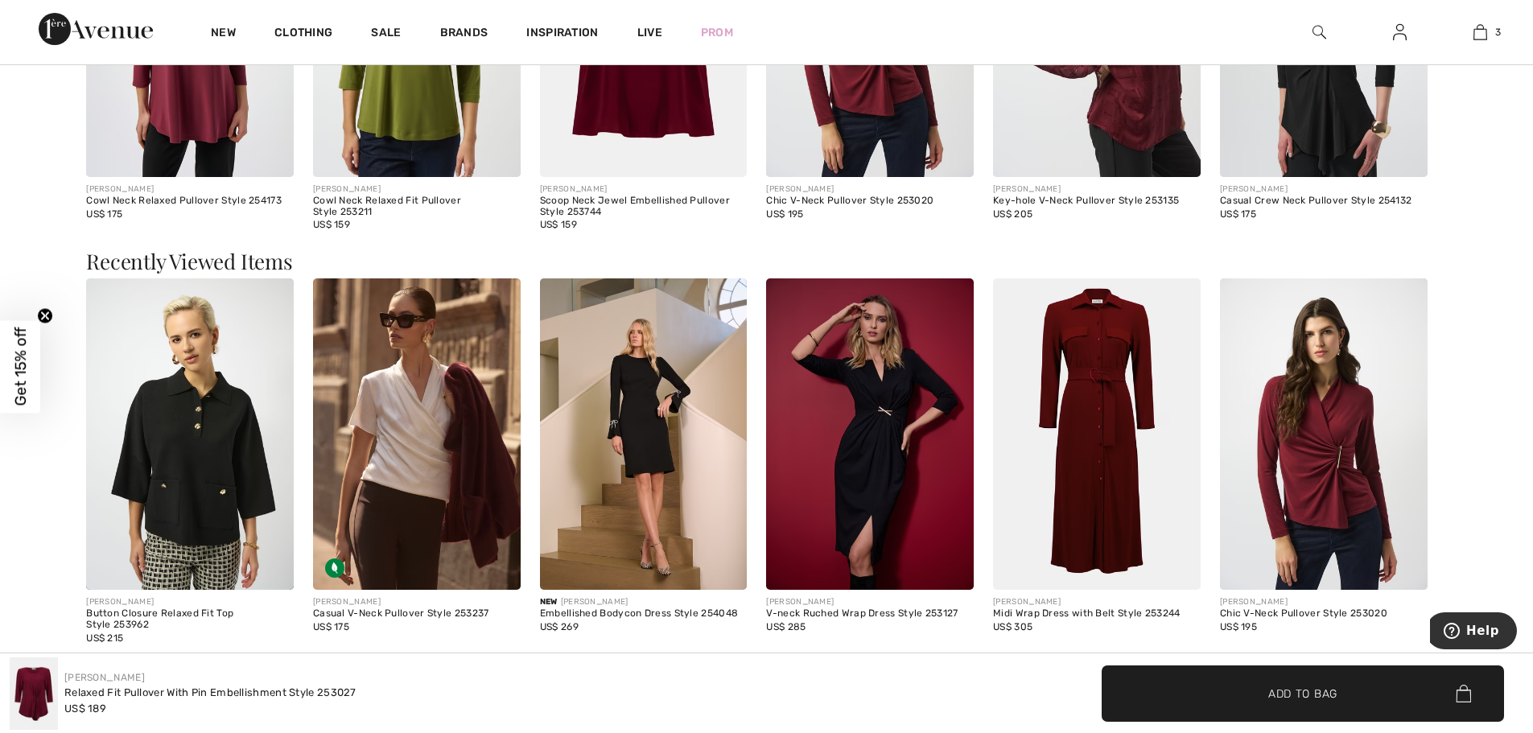
click at [1319, 499] on img at bounding box center [1324, 433] width 208 height 311
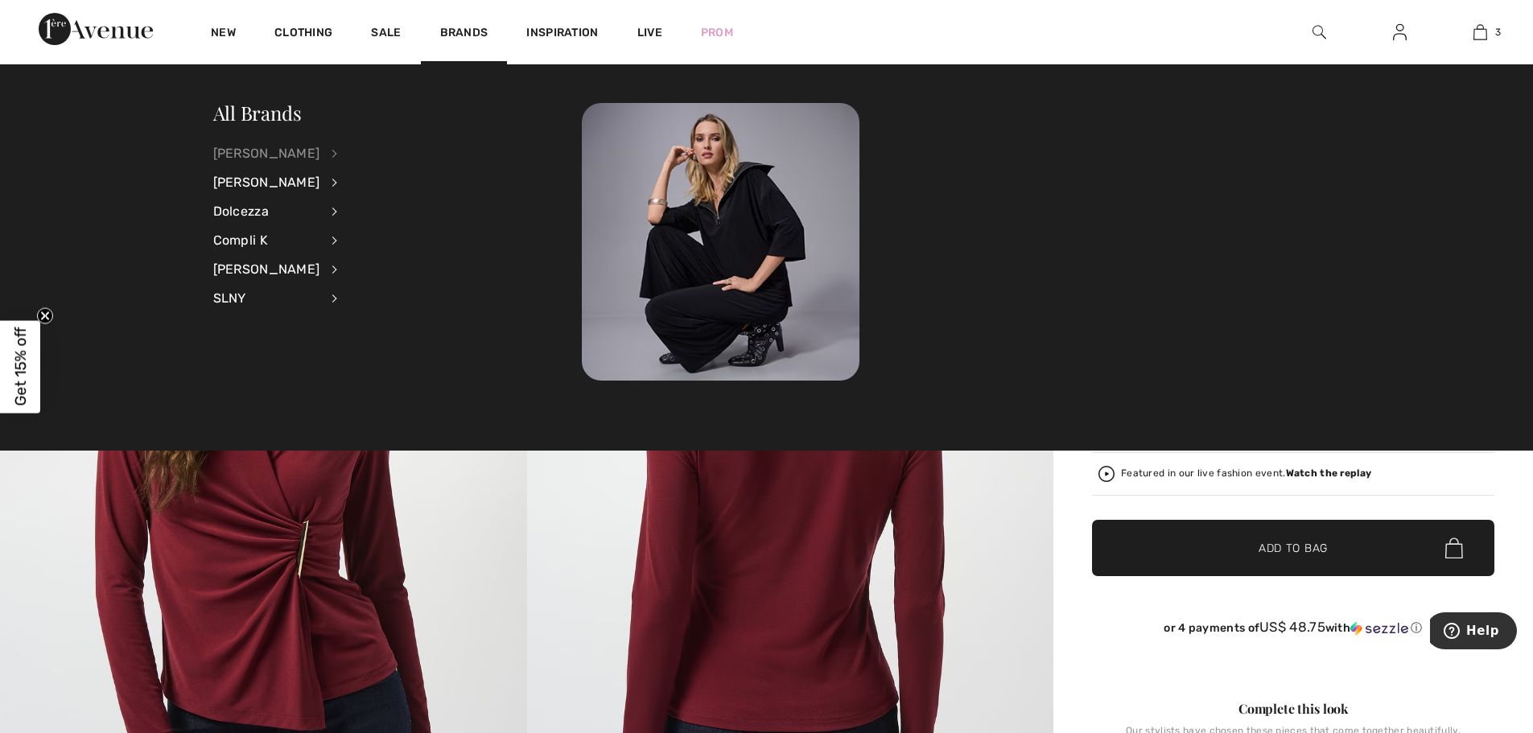
click at [320, 154] on div "[PERSON_NAME]" at bounding box center [266, 153] width 107 height 29
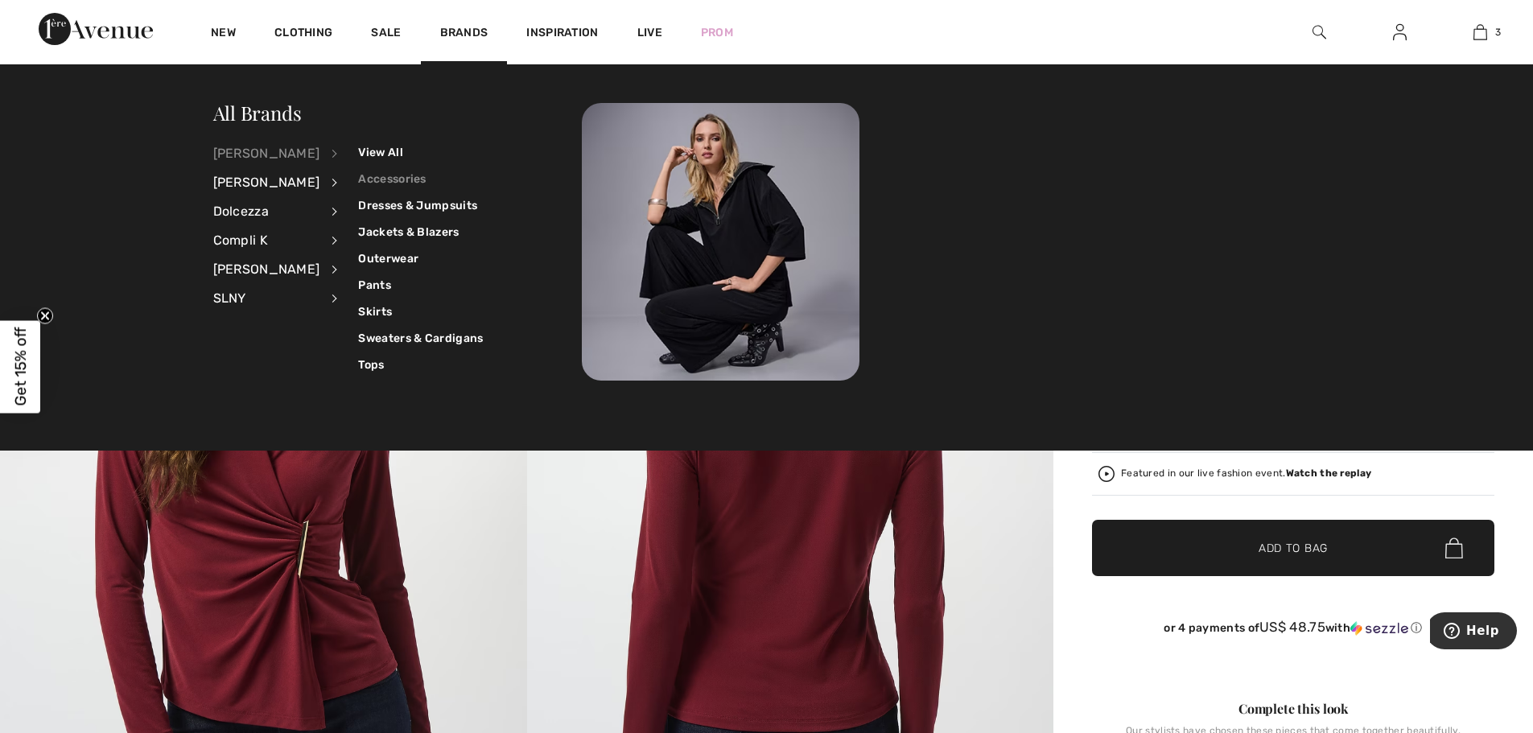
click at [364, 172] on link "Accessories" at bounding box center [420, 179] width 125 height 27
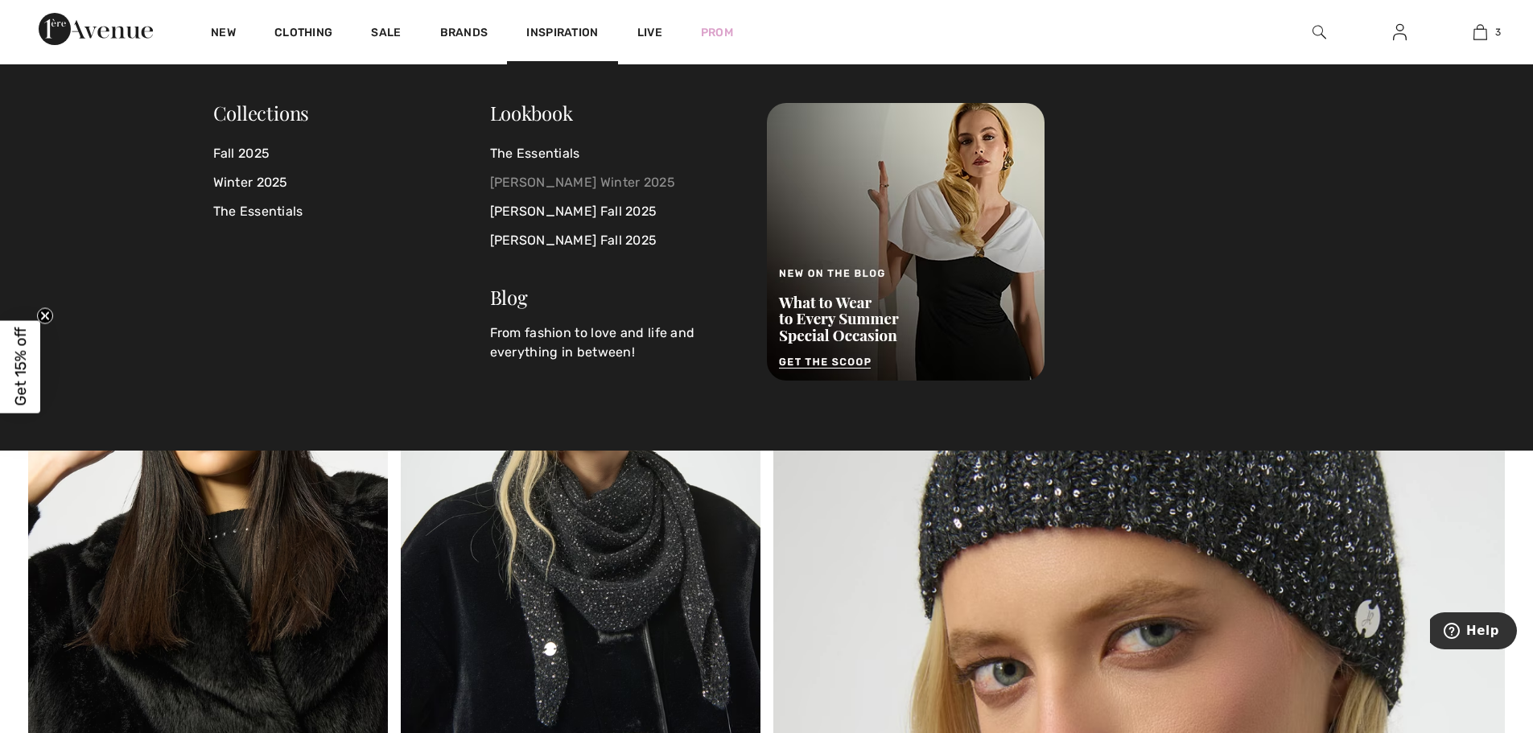
click at [579, 178] on link "[PERSON_NAME] Winter 2025" at bounding box center [618, 182] width 257 height 29
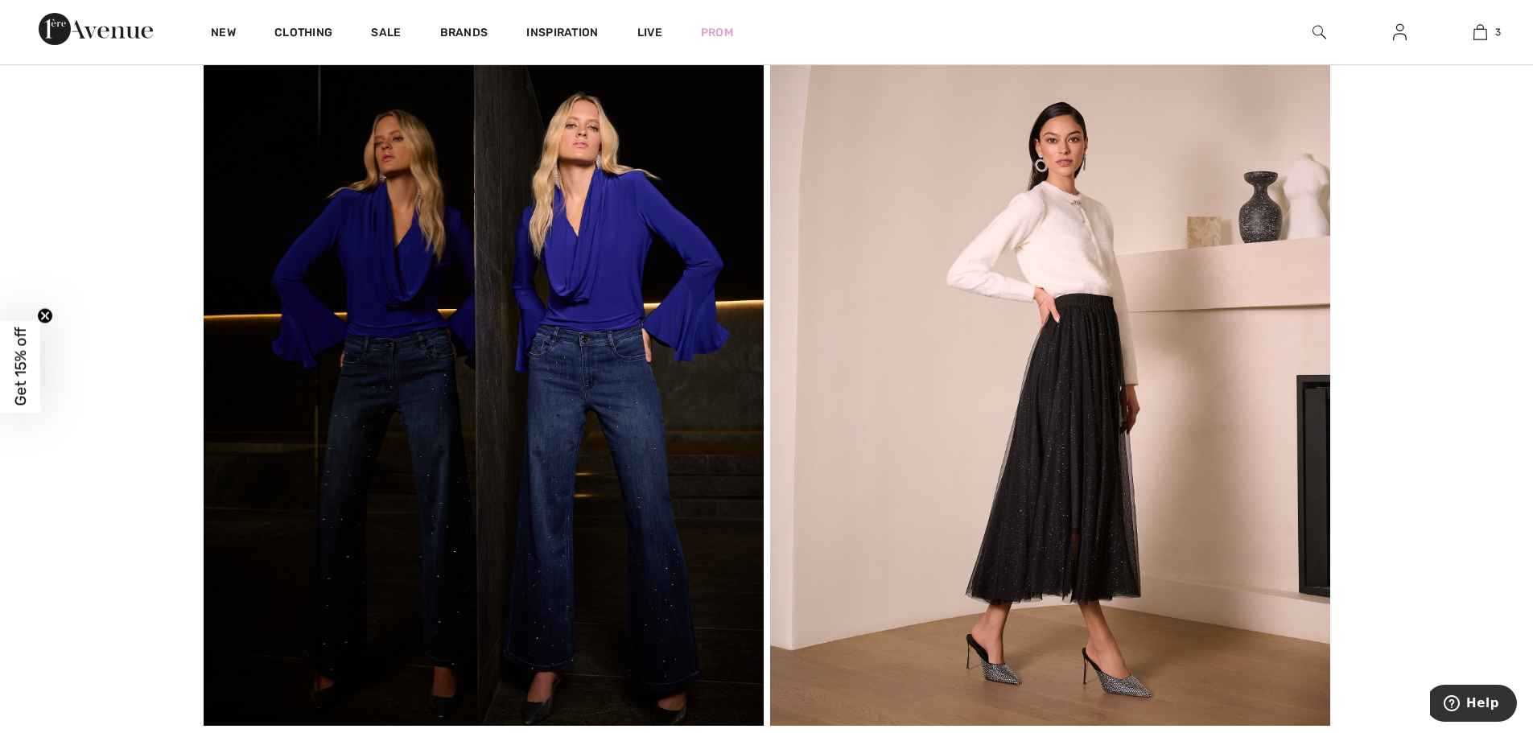
scroll to position [4022, 0]
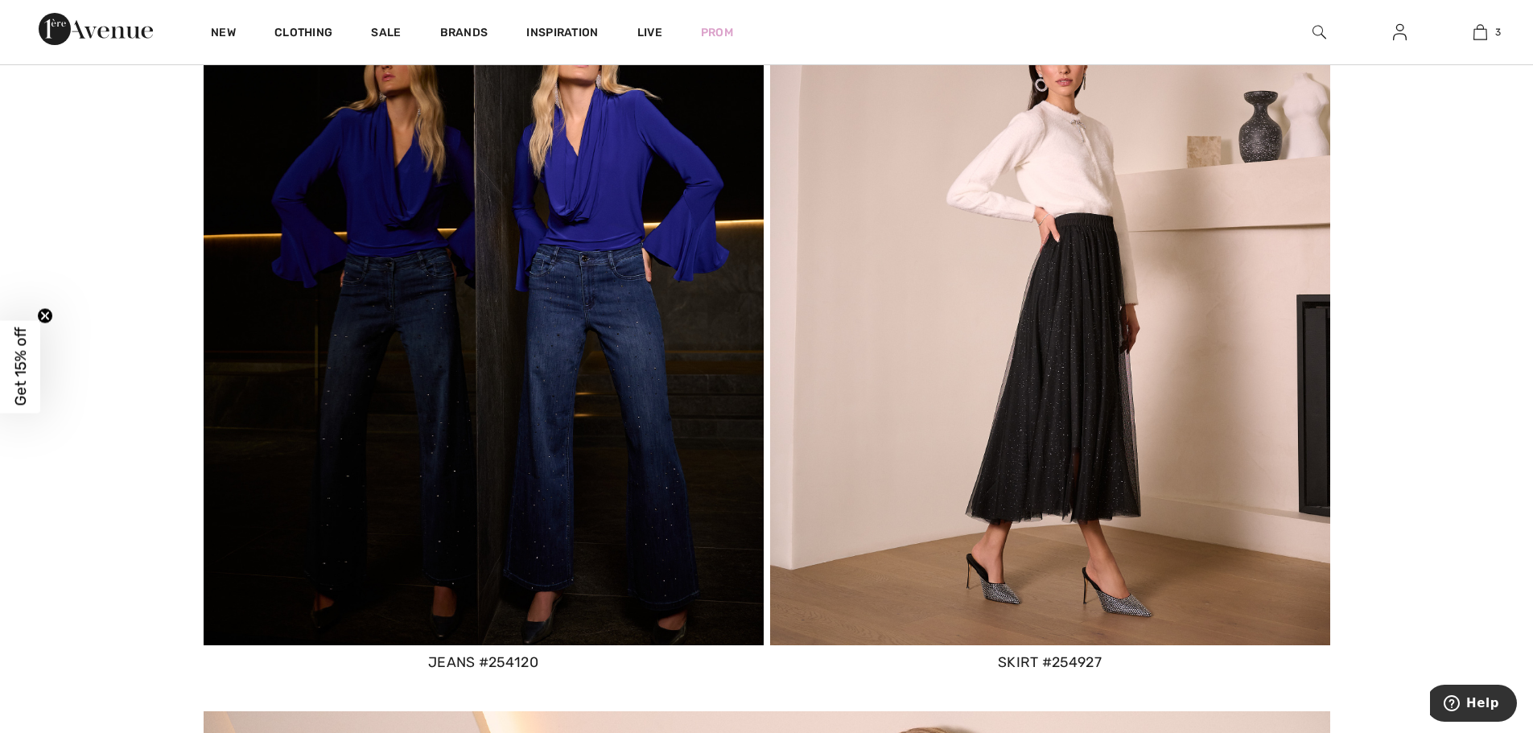
click at [1066, 154] on img at bounding box center [1050, 312] width 560 height 665
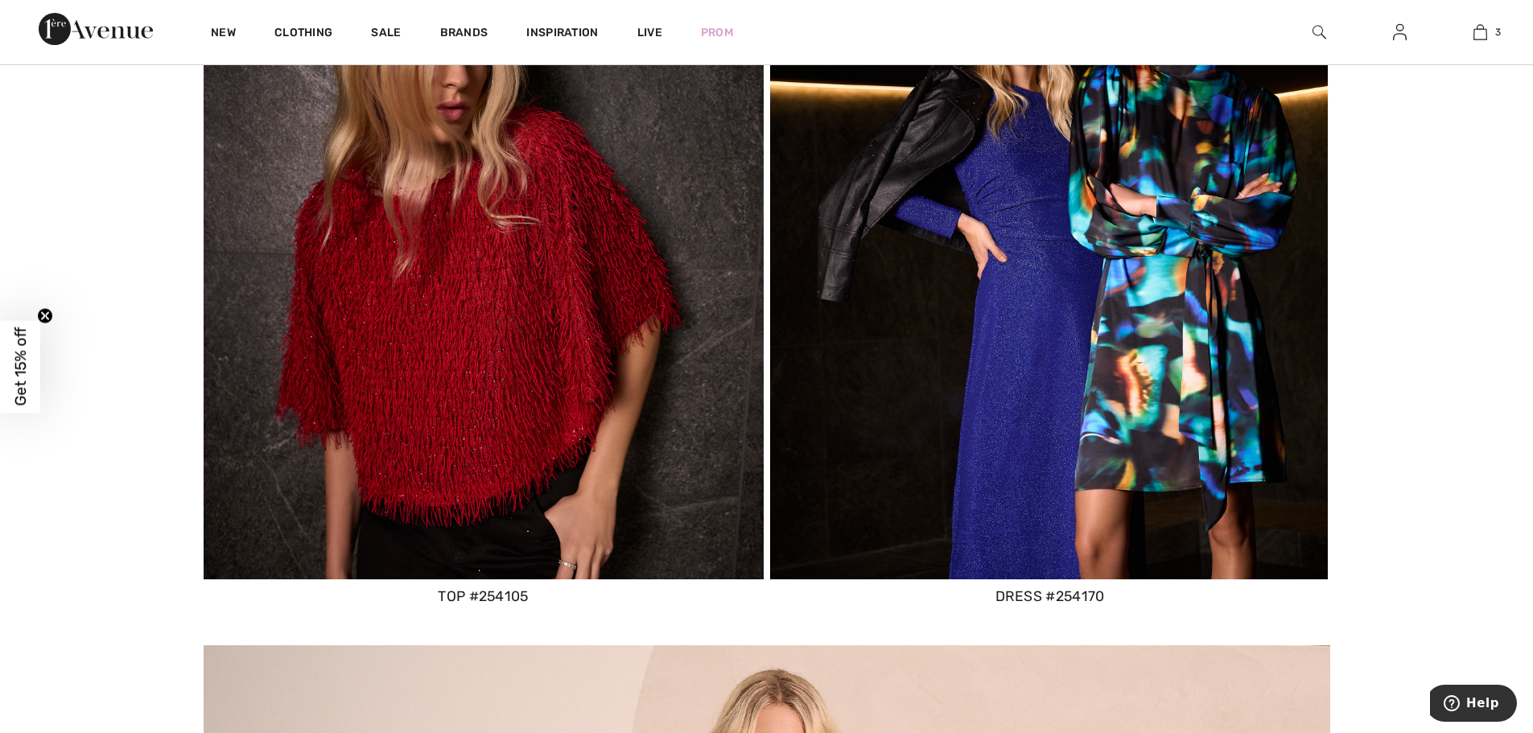
scroll to position [9975, 0]
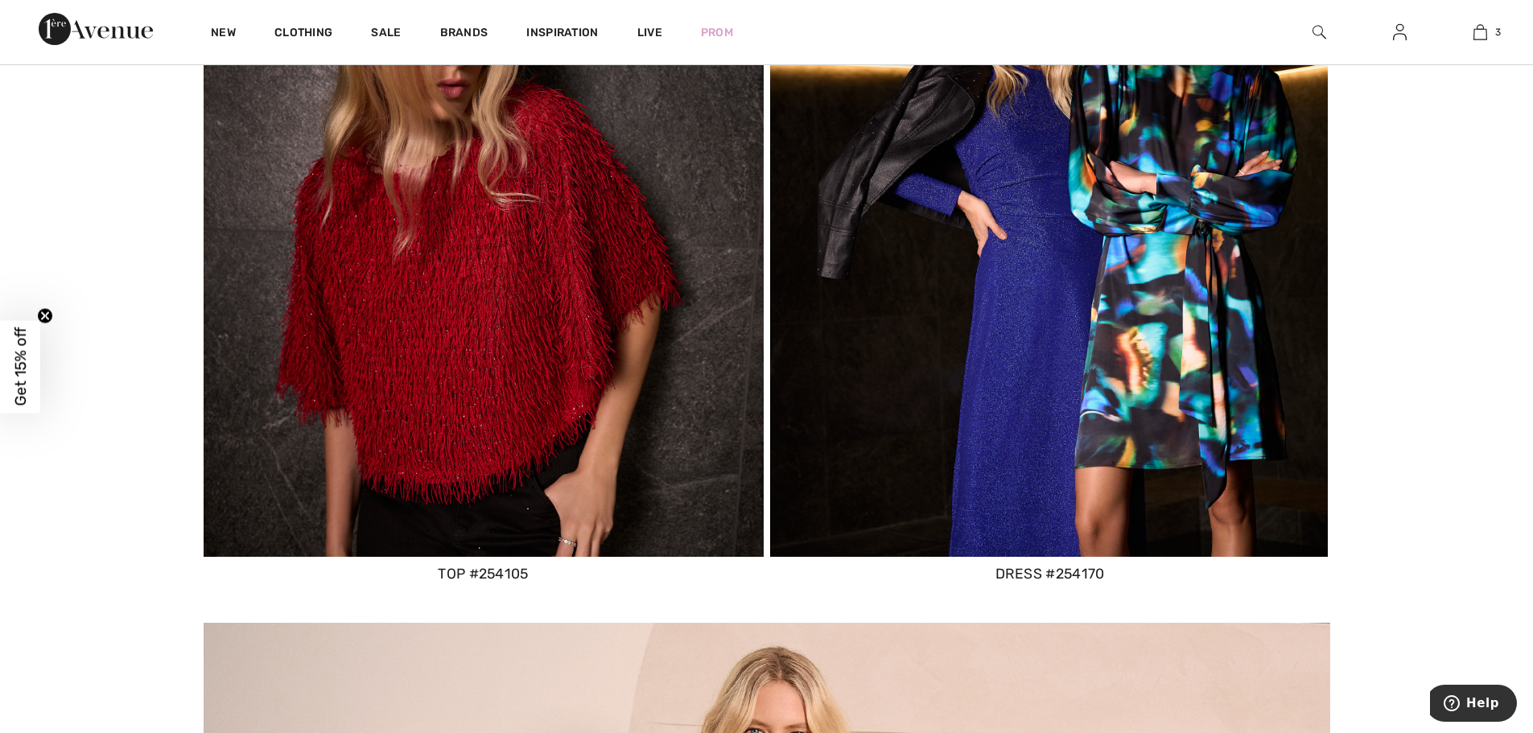
click at [508, 244] on img at bounding box center [484, 223] width 560 height 665
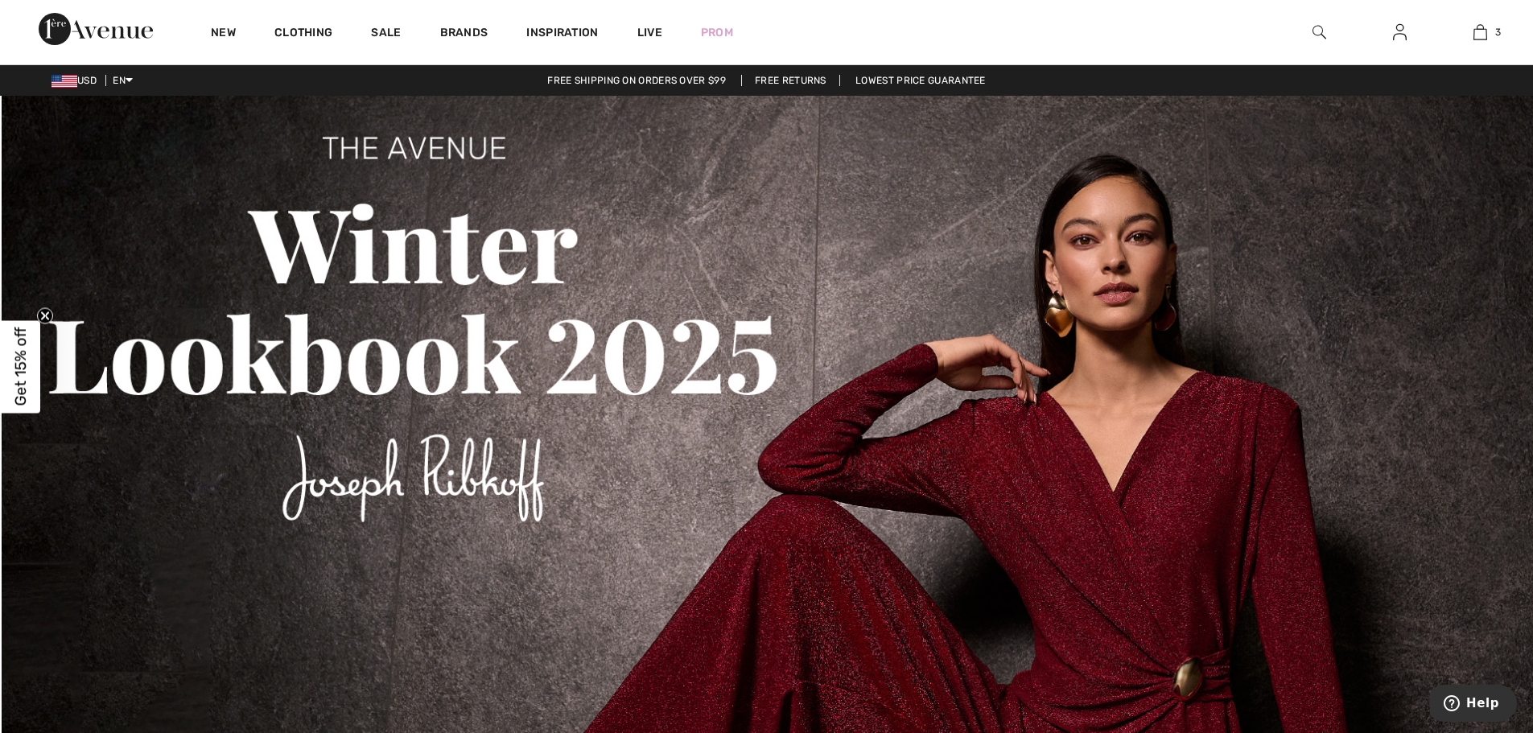
scroll to position [12872, 0]
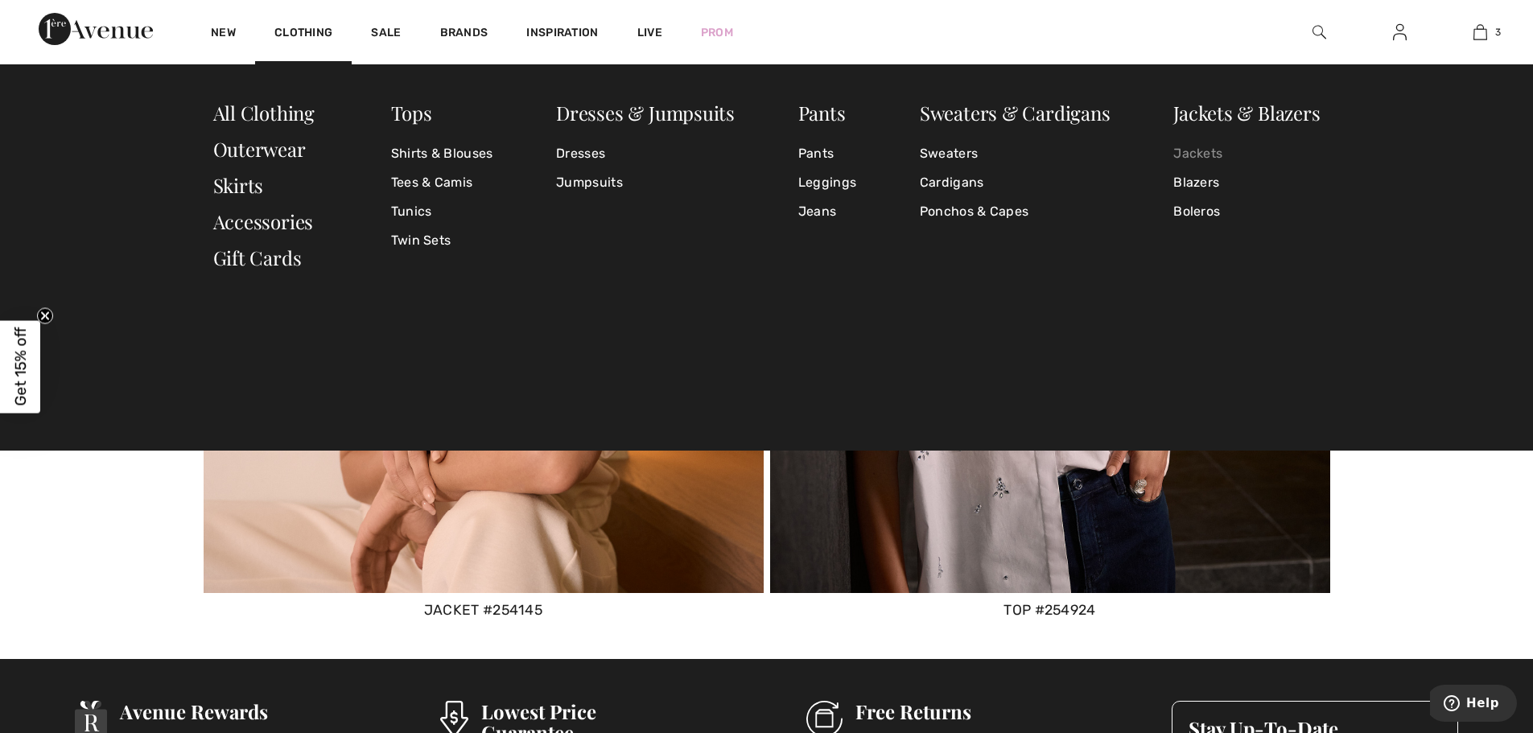
click at [1184, 150] on link "Jackets" at bounding box center [1246, 153] width 146 height 29
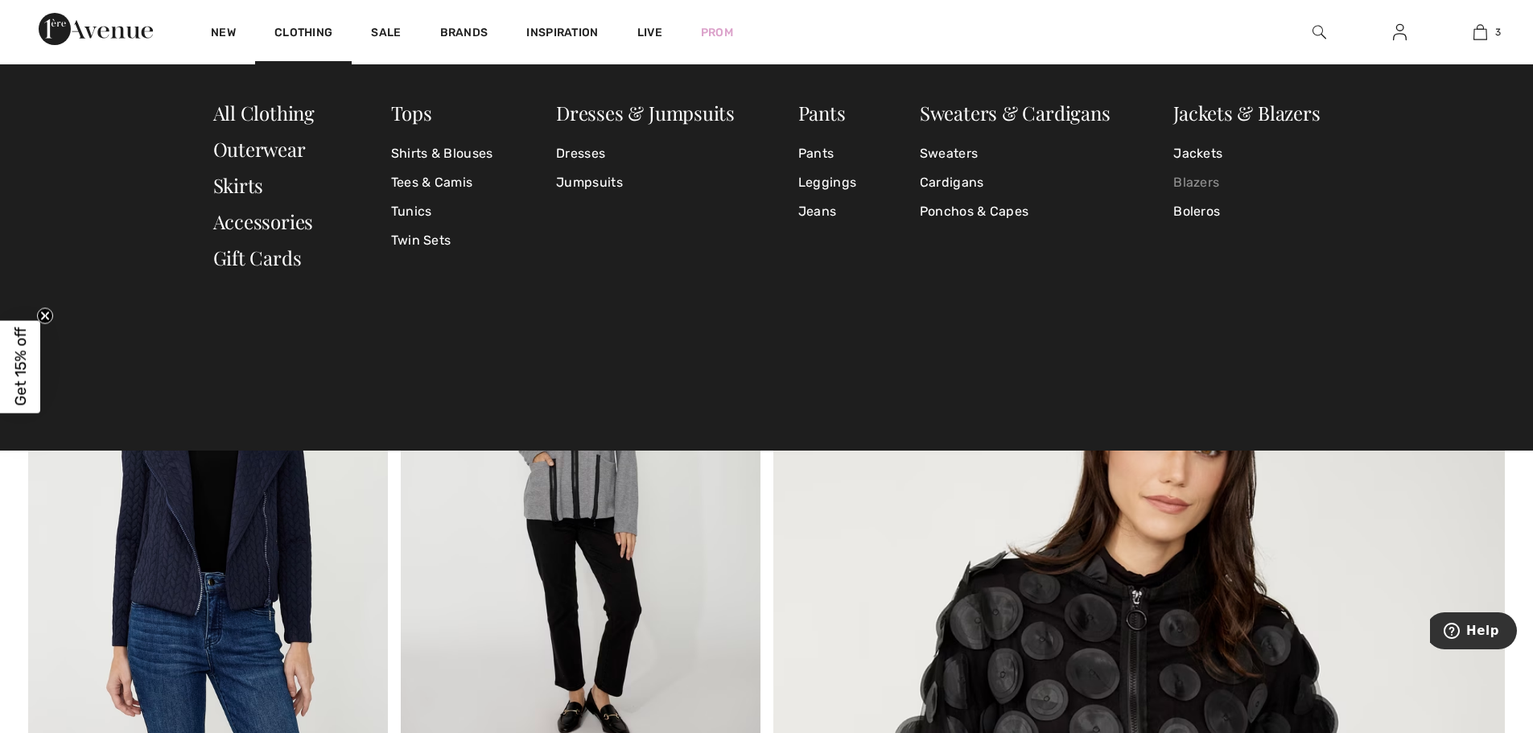
click at [1216, 175] on link "Blazers" at bounding box center [1246, 182] width 146 height 29
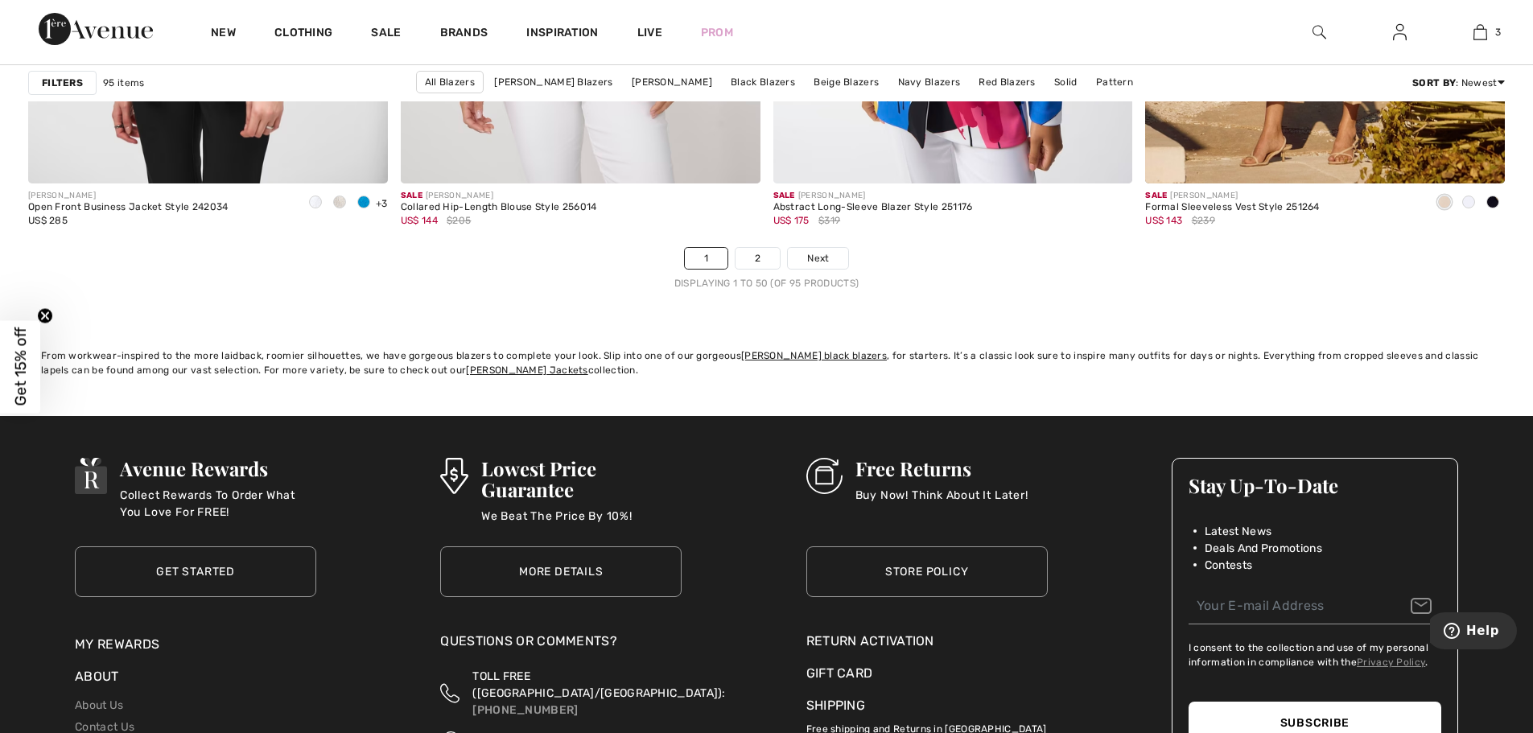
scroll to position [9332, 0]
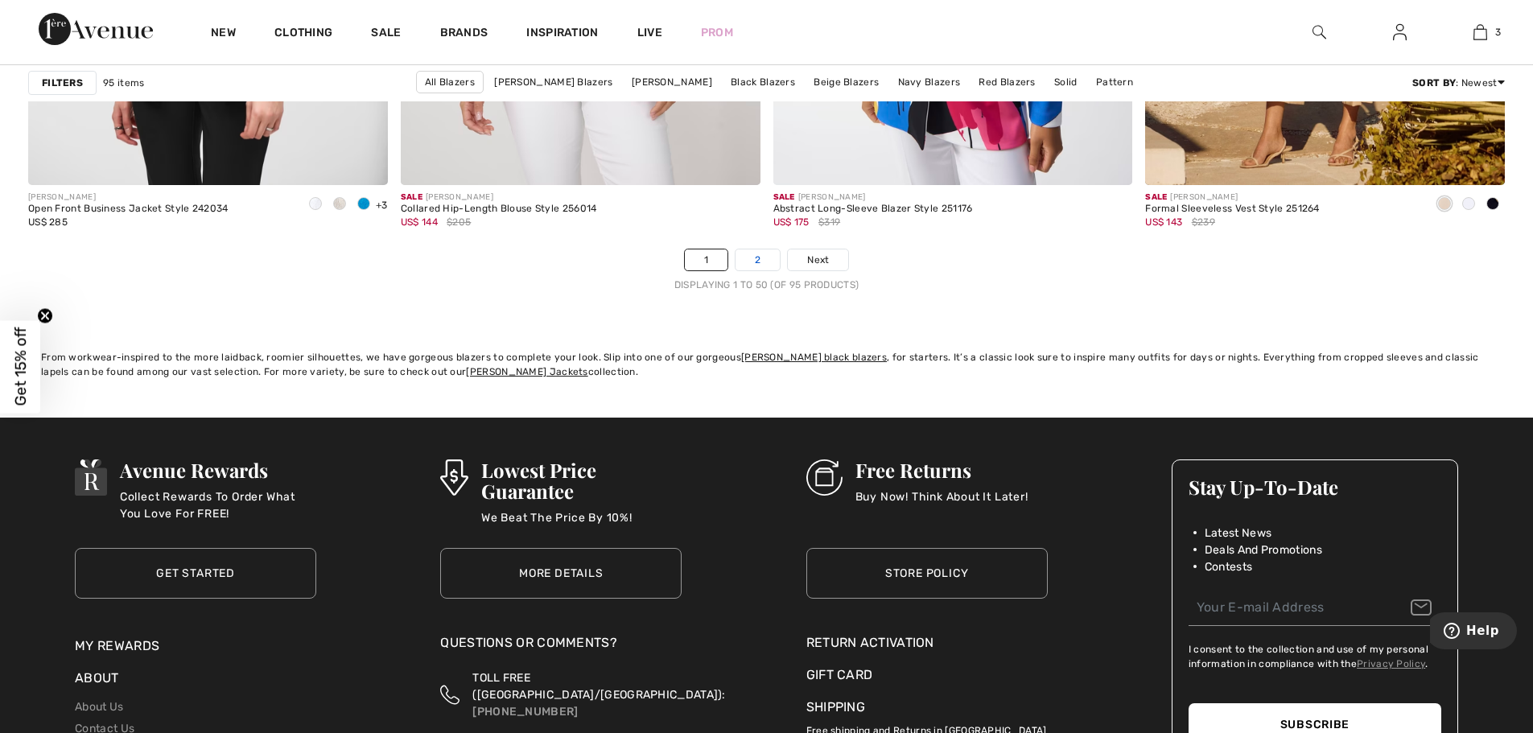
click at [764, 261] on link "2" at bounding box center [757, 259] width 44 height 21
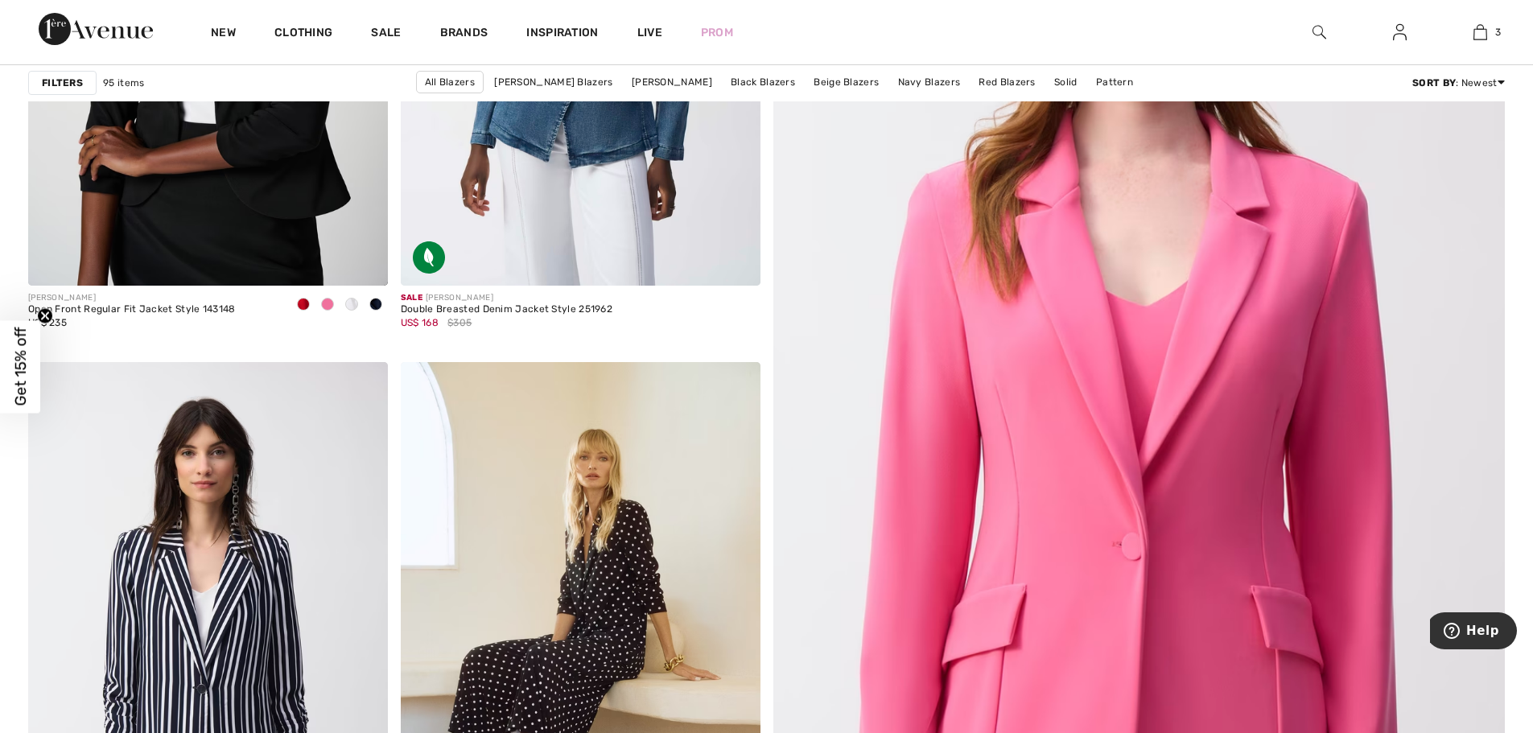
scroll to position [179, 0]
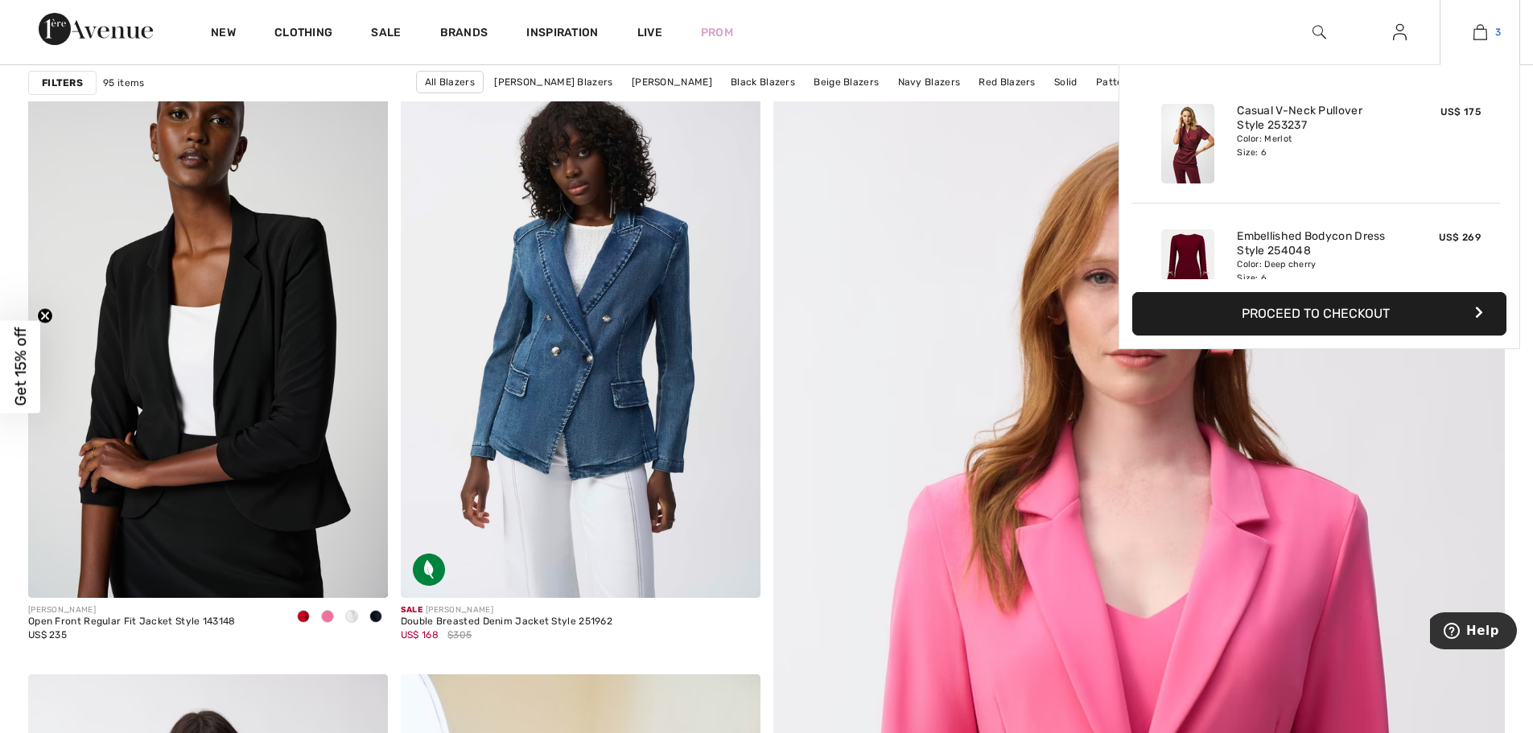
click at [1481, 33] on img at bounding box center [1480, 32] width 14 height 19
